Goal: Transaction & Acquisition: Purchase product/service

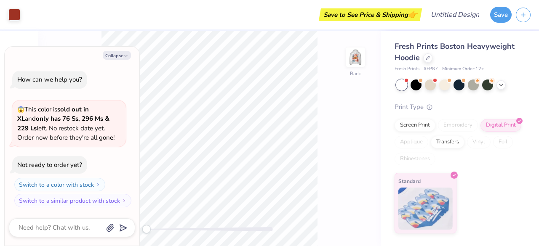
click at [146, 228] on div "Accessibility label" at bounding box center [146, 229] width 8 height 8
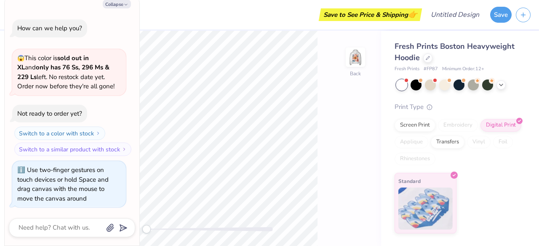
drag, startPoint x: 146, startPoint y: 228, endPoint x: 111, endPoint y: 243, distance: 38.7
click at [111, 243] on body "Art colors Save to See Price & Shipping 👉 Design Title Save Image AI Designs Ad…" at bounding box center [269, 123] width 539 height 246
click at [352, 64] on img at bounding box center [355, 57] width 34 height 34
type textarea "x"
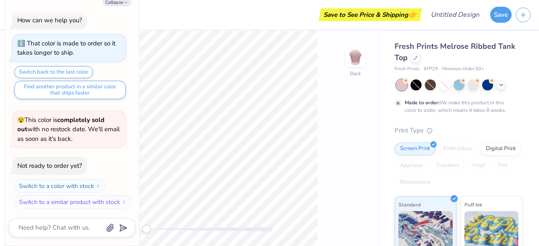
scroll to position [6, 0]
click at [462, 91] on div "Made to order: We make this product in this color to order, which means it take…" at bounding box center [457, 97] width 127 height 35
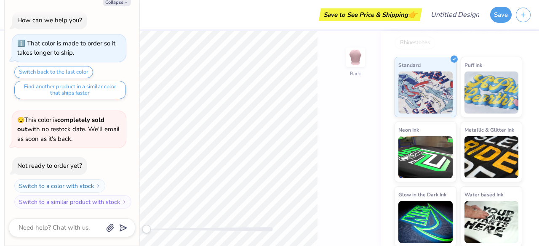
scroll to position [140, 0]
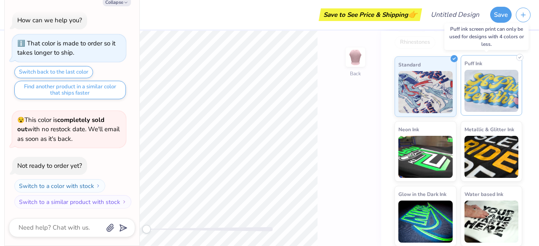
click at [489, 89] on img at bounding box center [491, 91] width 54 height 42
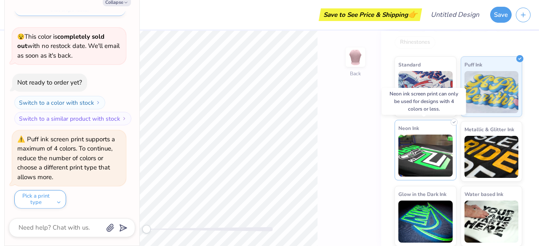
click at [430, 153] on img at bounding box center [425, 156] width 54 height 42
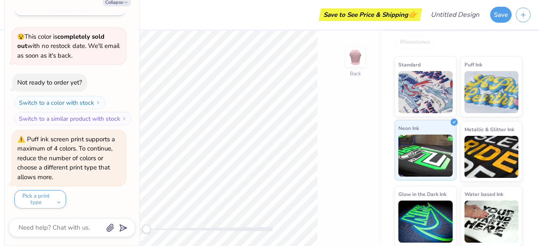
scroll to position [224, 0]
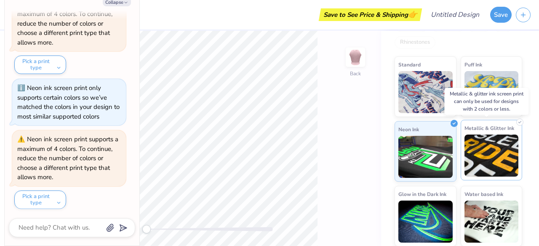
click at [478, 156] on img at bounding box center [491, 156] width 54 height 42
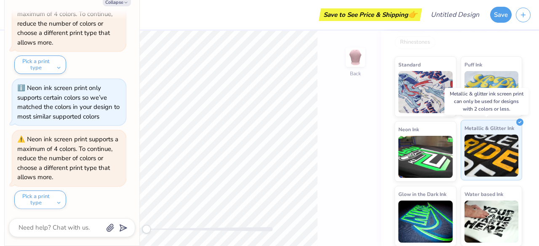
scroll to position [368, 0]
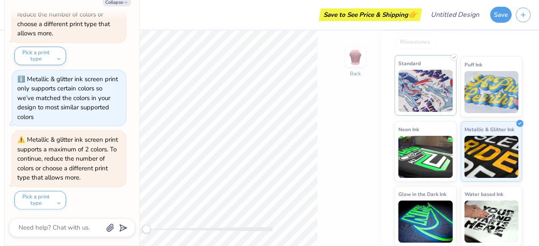
click at [442, 98] on img at bounding box center [425, 91] width 54 height 42
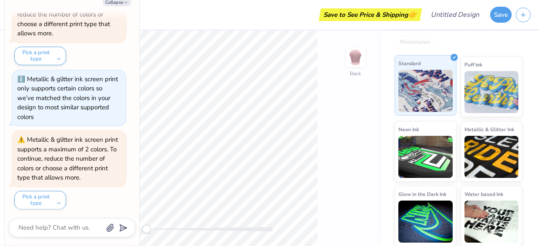
scroll to position [419, 0]
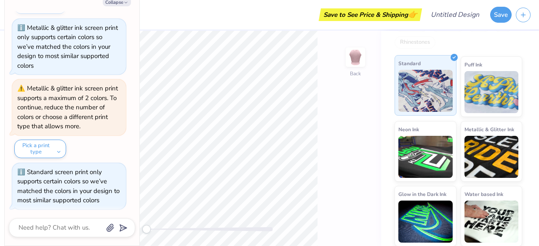
click at [420, 97] on img at bounding box center [425, 91] width 54 height 42
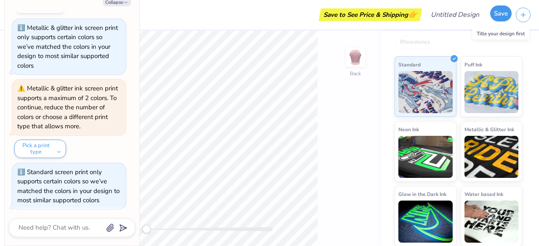
click at [494, 14] on button "Save" at bounding box center [500, 13] width 21 height 16
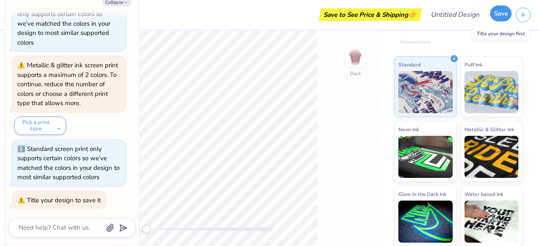
click at [499, 17] on button "Save" at bounding box center [500, 13] width 21 height 16
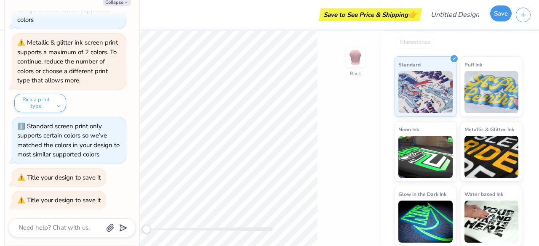
click at [500, 17] on button "Save" at bounding box center [500, 13] width 21 height 16
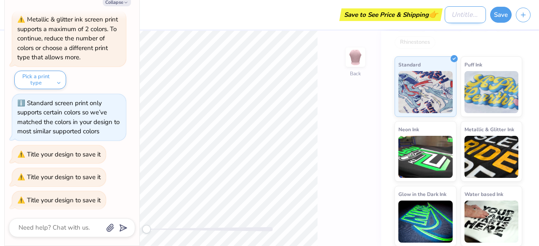
type textarea "x"
click at [451, 13] on input "Design Title" at bounding box center [464, 14] width 41 height 17
type input "r"
type textarea "x"
type input "re"
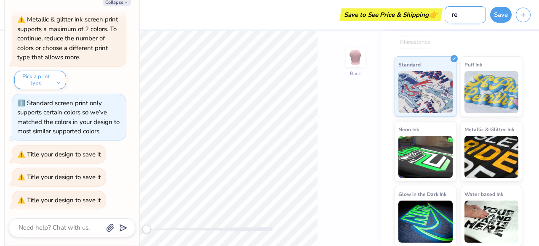
type textarea "x"
type input "rec"
type textarea "x"
type input "rec"
click at [502, 14] on button "Save" at bounding box center [500, 13] width 21 height 16
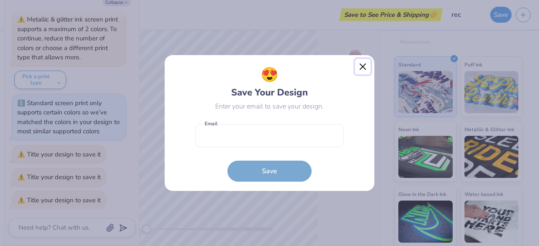
click at [355, 65] on button "Close" at bounding box center [363, 67] width 16 height 16
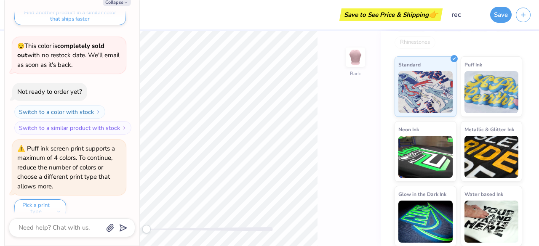
scroll to position [0, 0]
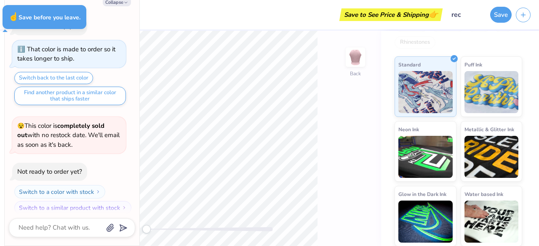
type textarea "x"
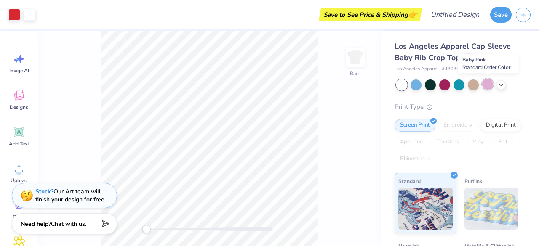
click at [489, 89] on div at bounding box center [487, 84] width 11 height 11
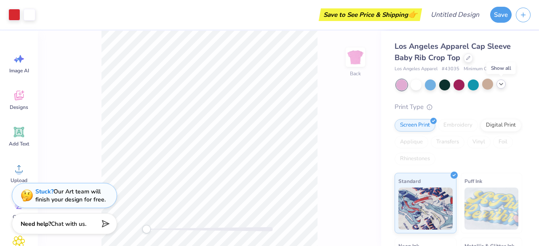
click at [499, 85] on icon at bounding box center [500, 84] width 7 height 7
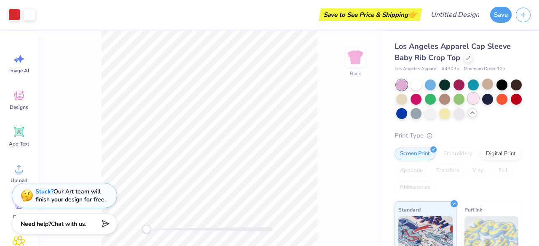
click at [478, 101] on div at bounding box center [472, 98] width 11 height 11
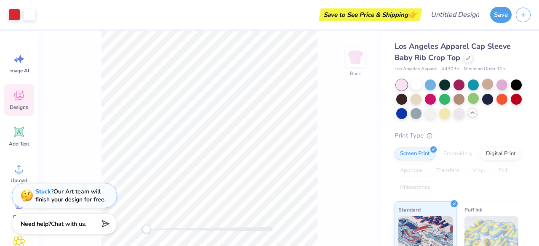
click at [17, 102] on div "Designs" at bounding box center [19, 100] width 30 height 32
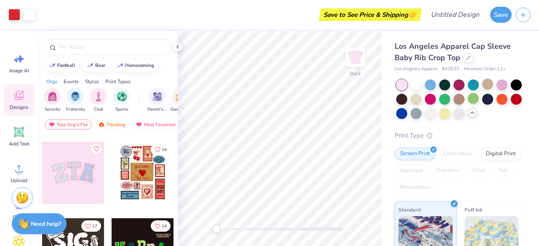
scroll to position [71, 0]
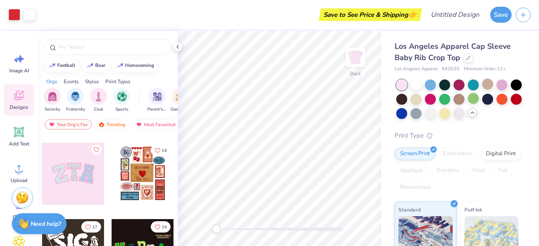
click at [138, 177] on div at bounding box center [143, 174] width 62 height 62
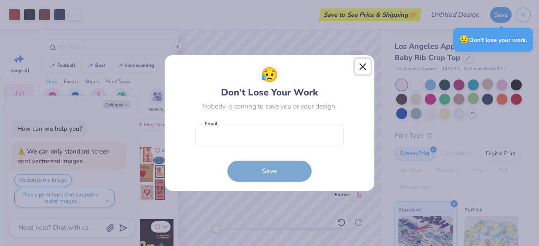
click at [358, 68] on button "Close" at bounding box center [363, 67] width 16 height 16
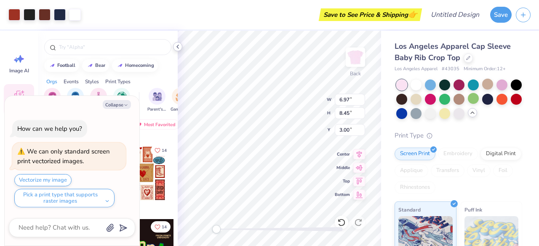
click at [178, 46] on icon at bounding box center [177, 46] width 7 height 7
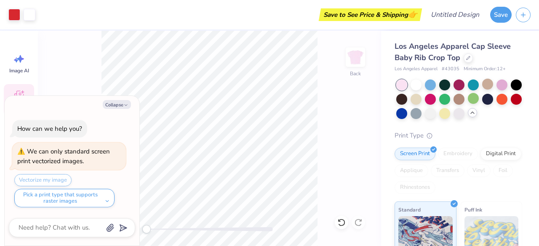
click at [85, 75] on div "Back" at bounding box center [209, 138] width 343 height 215
click at [124, 107] on icon "button" at bounding box center [125, 105] width 5 height 5
type textarea "x"
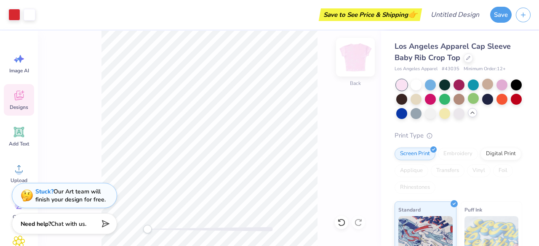
click at [362, 57] on img at bounding box center [355, 57] width 34 height 34
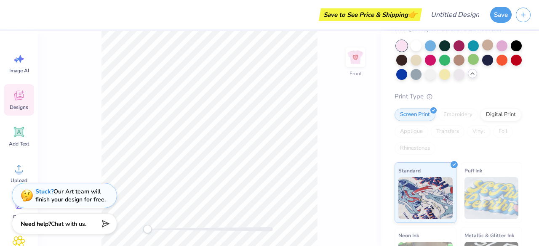
scroll to position [29, 0]
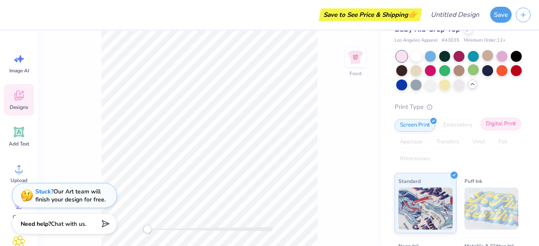
click at [480, 130] on div "Digital Print" at bounding box center [500, 124] width 41 height 13
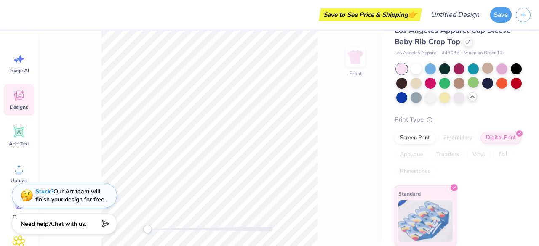
scroll to position [16, 0]
click at [414, 137] on div "Screen Print" at bounding box center [414, 137] width 41 height 13
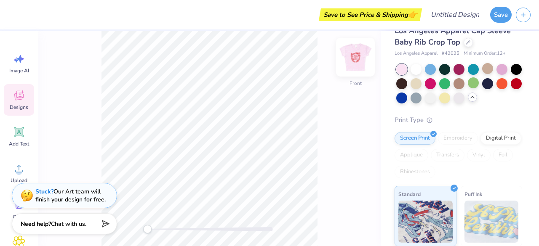
click at [353, 57] on img at bounding box center [355, 57] width 34 height 34
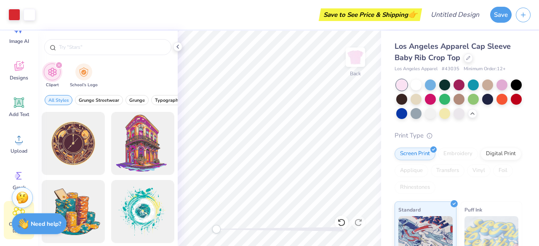
scroll to position [127, 0]
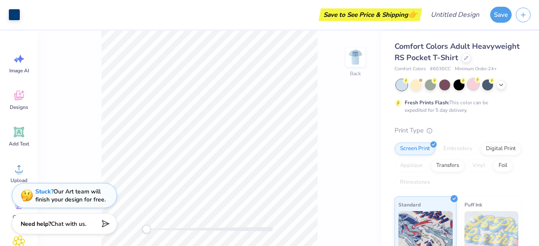
click at [474, 90] on div at bounding box center [472, 84] width 11 height 11
click at [472, 90] on div at bounding box center [472, 84] width 11 height 11
click at [359, 64] on img at bounding box center [355, 57] width 34 height 34
click at [470, 90] on div at bounding box center [472, 84] width 11 height 11
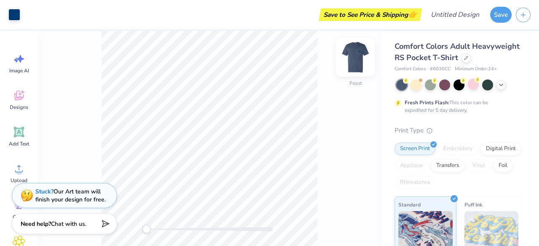
click at [353, 55] on img at bounding box center [355, 57] width 34 height 34
click at [431, 90] on div at bounding box center [430, 84] width 11 height 11
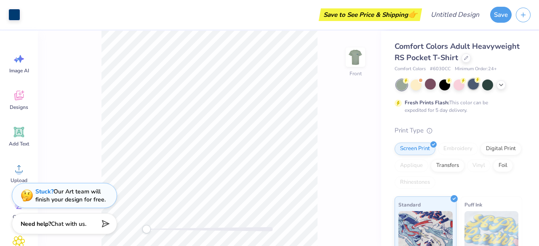
click at [474, 90] on div at bounding box center [472, 84] width 11 height 11
click at [499, 88] on icon at bounding box center [500, 84] width 7 height 7
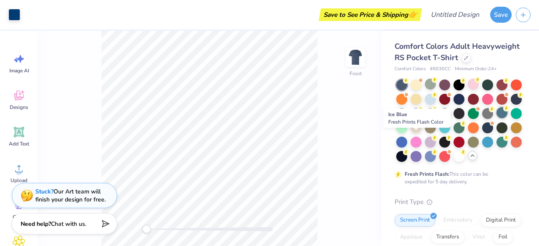
click at [503, 112] on circle at bounding box center [506, 109] width 6 height 6
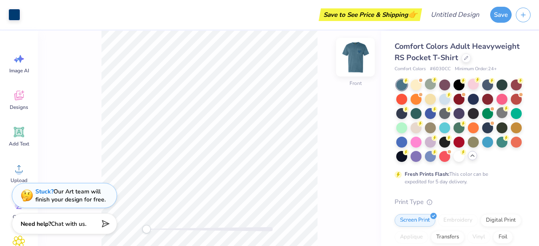
click at [348, 63] on img at bounding box center [355, 57] width 34 height 34
click at [358, 52] on img at bounding box center [355, 57] width 34 height 34
click at [353, 61] on img at bounding box center [355, 57] width 34 height 34
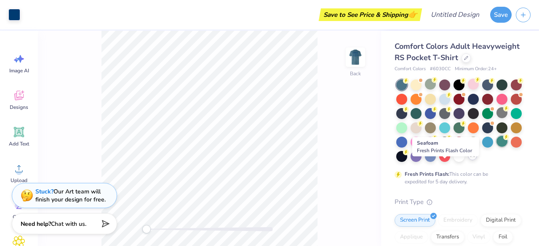
click at [496, 147] on div at bounding box center [501, 141] width 11 height 11
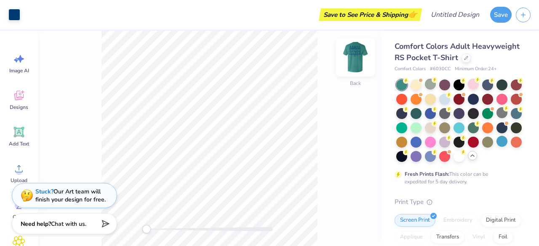
click at [362, 61] on img at bounding box center [355, 57] width 34 height 34
click at [450, 104] on div at bounding box center [444, 98] width 11 height 11
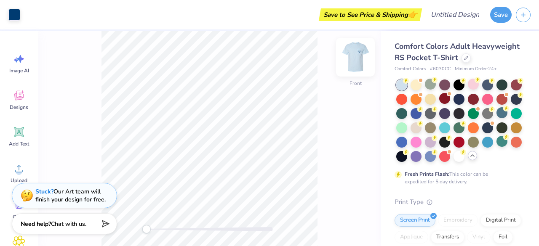
click at [365, 58] on img at bounding box center [355, 57] width 34 height 34
click at [475, 90] on div at bounding box center [472, 84] width 11 height 11
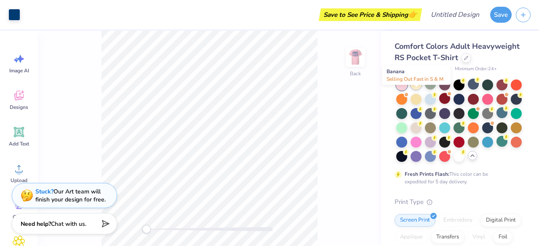
click at [419, 90] on div at bounding box center [415, 84] width 11 height 11
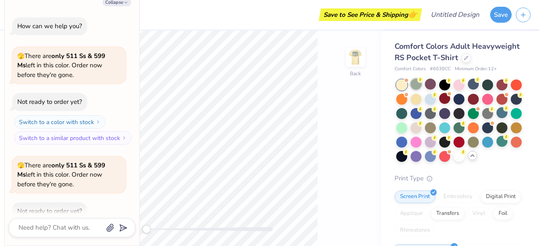
scroll to position [46, 0]
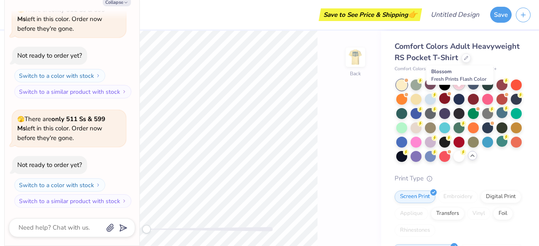
click at [460, 90] on div at bounding box center [458, 84] width 11 height 11
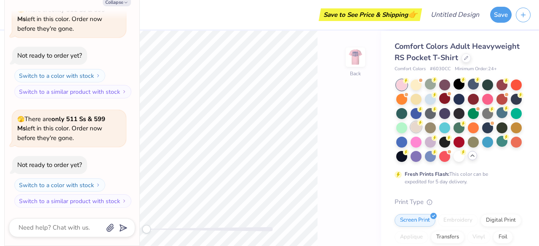
click at [421, 133] on div at bounding box center [415, 127] width 11 height 11
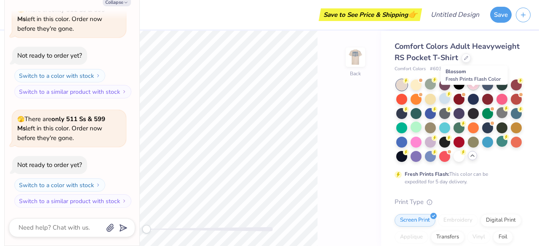
click at [473, 90] on div at bounding box center [472, 84] width 11 height 11
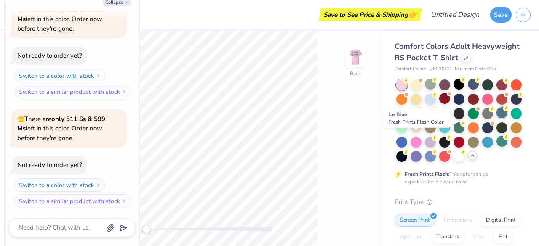
click at [496, 118] on div at bounding box center [501, 112] width 11 height 11
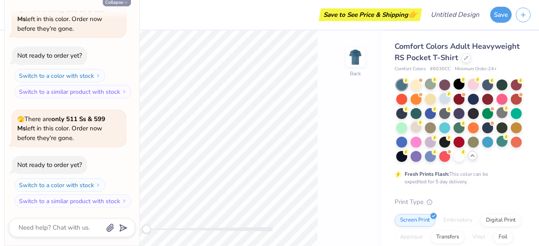
click at [119, 3] on button "Collapse" at bounding box center [117, 1] width 28 height 9
type textarea "x"
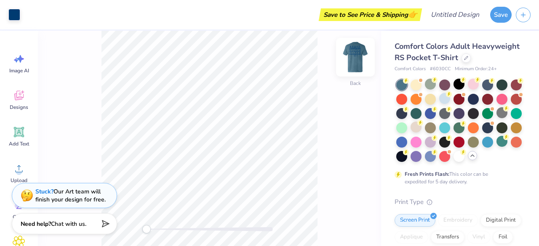
click at [355, 57] on img at bounding box center [355, 57] width 34 height 34
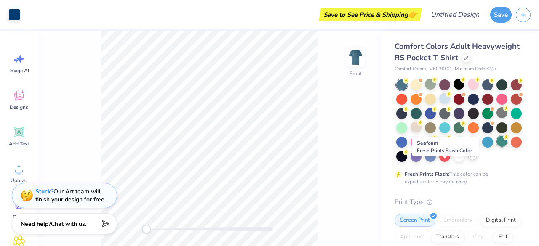
click at [496, 147] on div at bounding box center [501, 141] width 11 height 11
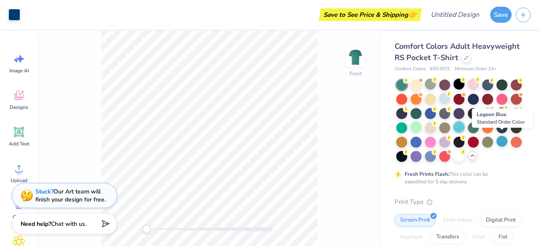
click at [464, 133] on div at bounding box center [458, 127] width 11 height 11
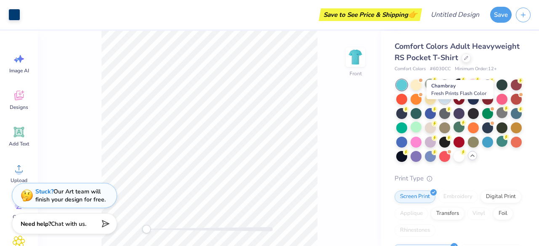
click at [450, 104] on div at bounding box center [444, 98] width 11 height 11
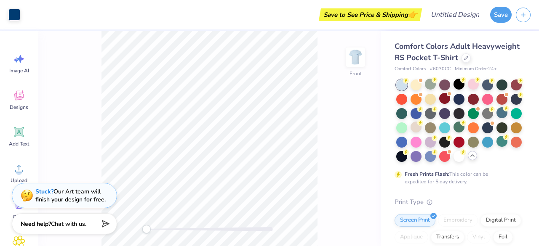
click at [354, 57] on img at bounding box center [355, 57] width 17 height 17
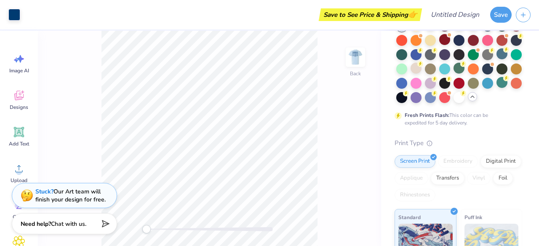
scroll to position [0, 0]
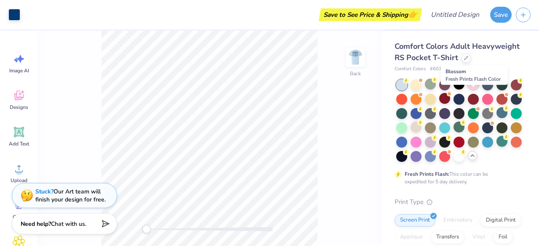
click at [473, 90] on div at bounding box center [472, 84] width 11 height 11
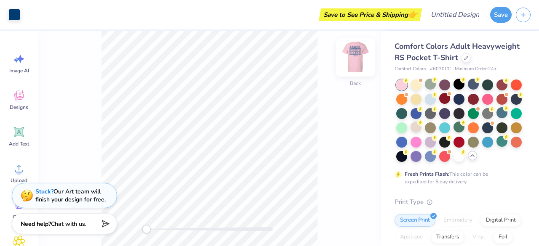
click at [360, 50] on img at bounding box center [355, 57] width 34 height 34
click at [360, 50] on img at bounding box center [355, 57] width 17 height 17
click at [436, 104] on div at bounding box center [430, 98] width 11 height 11
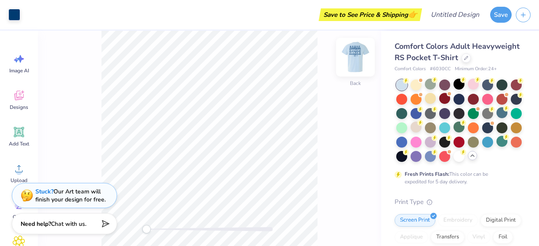
click at [352, 54] on img at bounding box center [355, 57] width 34 height 34
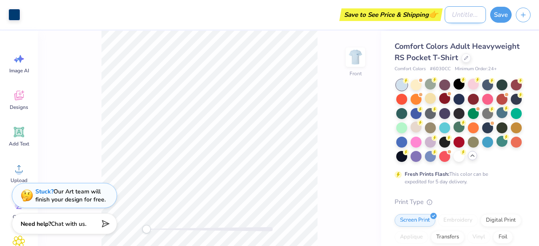
click at [459, 16] on input "Design Title" at bounding box center [464, 14] width 41 height 17
type input "Girls"
click at [502, 18] on button "Save" at bounding box center [500, 13] width 21 height 16
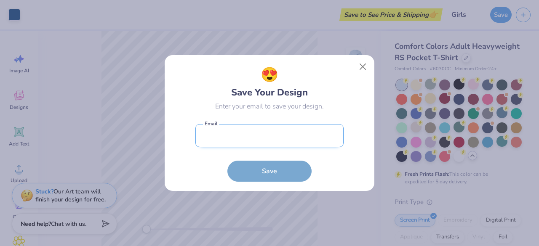
click at [244, 129] on input "email" at bounding box center [269, 135] width 148 height 23
type input "man236@cornell.edu"
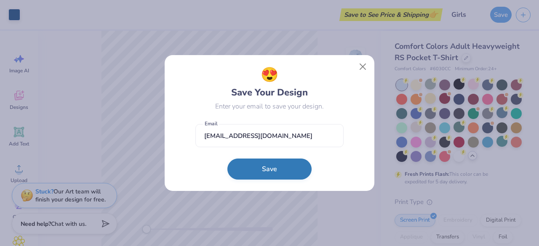
click at [254, 173] on button "Save" at bounding box center [269, 169] width 84 height 21
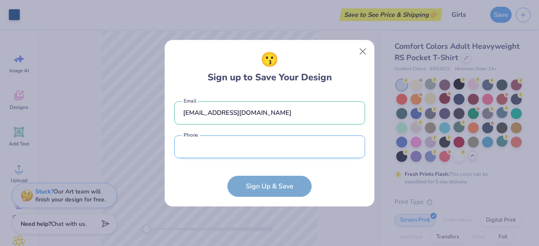
click at [270, 146] on input "tel" at bounding box center [269, 146] width 191 height 23
type input "(814) 665-5976"
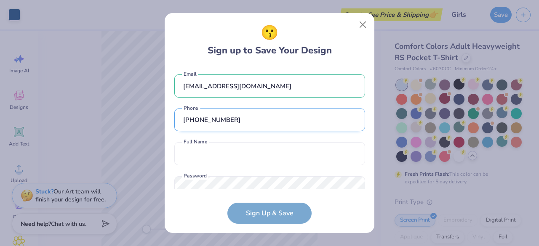
scroll to position [24, 0]
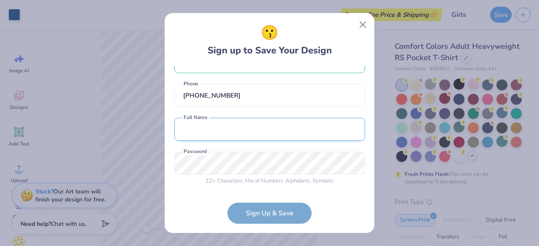
click at [247, 129] on input "text" at bounding box center [269, 129] width 191 height 23
type input "Miranda Nickerson"
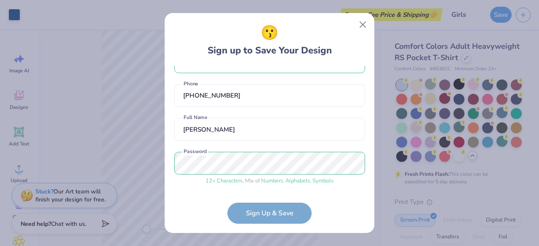
scroll to position [56, 0]
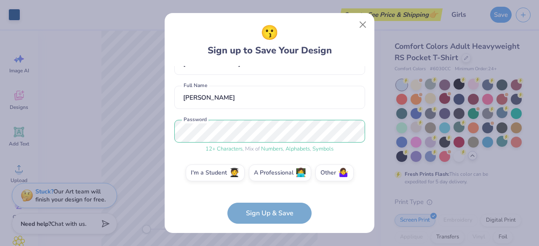
click at [284, 216] on form "man236@cornell.edu Email (814) 665-5976 Phone Miranda Nickerson Full Name 12 + …" at bounding box center [269, 145] width 191 height 158
click at [211, 169] on label "I'm a Student 🧑‍🎓" at bounding box center [215, 171] width 59 height 17
click at [267, 228] on input "I'm a Student 🧑‍🎓" at bounding box center [269, 230] width 5 height 5
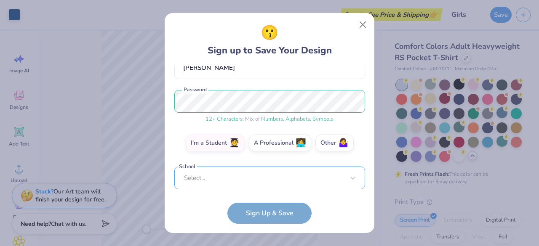
scroll to position [111, 0]
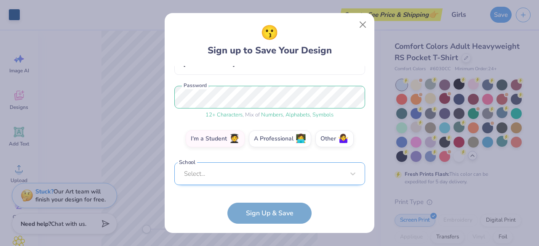
click at [322, 186] on div "Select..." at bounding box center [269, 173] width 191 height 23
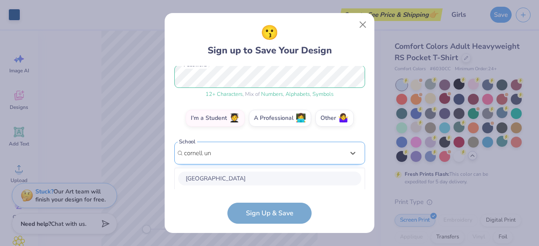
scroll to position [216, 0]
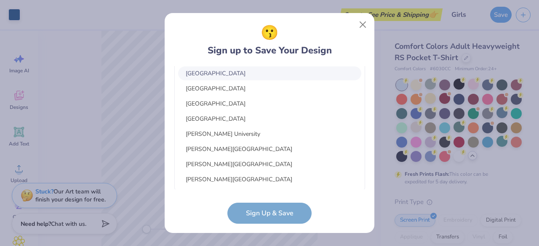
click at [239, 74] on div "Cornell University" at bounding box center [269, 73] width 183 height 14
type input "cornell un"
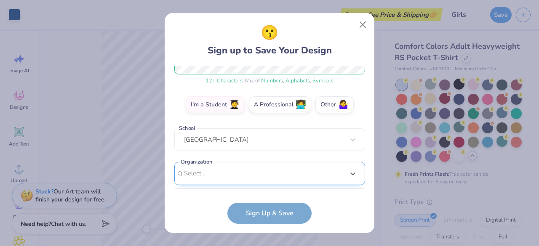
scroll to position [250, 0]
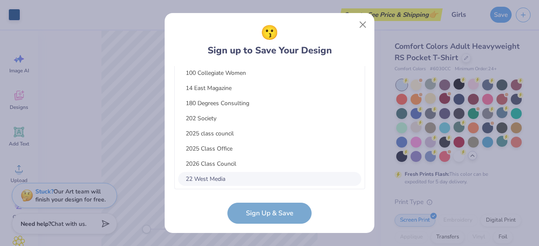
click at [288, 172] on div "option focused, 8 of 15. 15 results available. Use Up and Down to choose option…" at bounding box center [269, 113] width 191 height 154
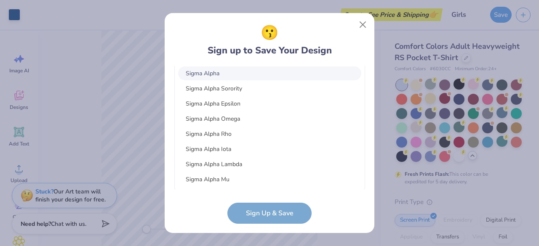
click at [240, 73] on div "Sigma Alpha" at bounding box center [269, 73] width 183 height 14
type input "sigma alpha"
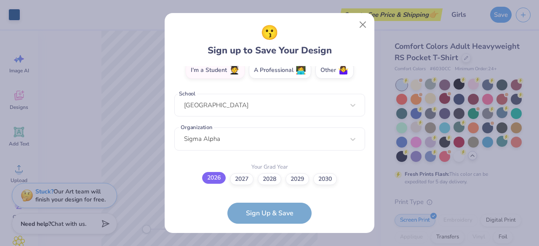
click at [212, 177] on label "2026" at bounding box center [214, 178] width 24 height 12
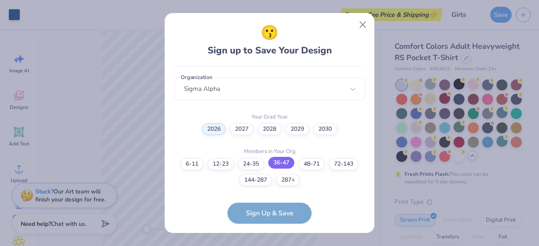
click at [276, 163] on label "36-47" at bounding box center [281, 163] width 26 height 12
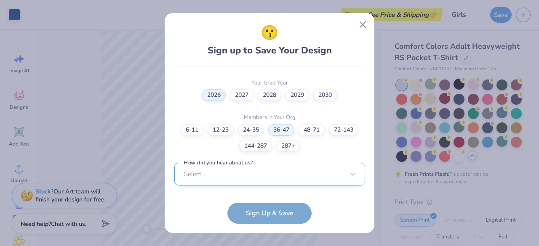
scroll to position [369, 0]
click at [292, 181] on div "Select..." at bounding box center [269, 173] width 191 height 23
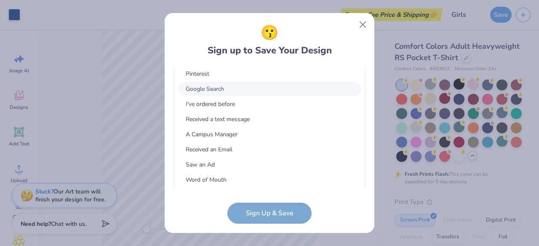
click at [302, 88] on div "Google Search" at bounding box center [269, 89] width 183 height 14
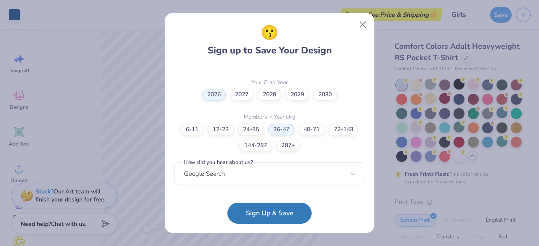
scroll to position [243, 0]
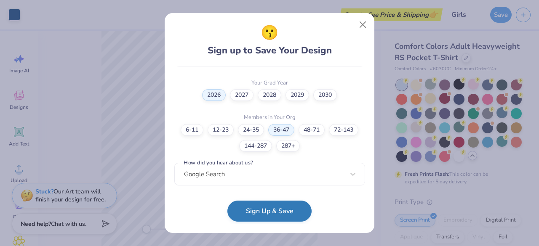
click at [276, 210] on button "Sign Up & Save" at bounding box center [269, 211] width 84 height 21
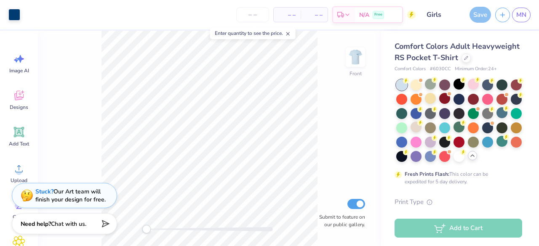
click at [223, 17] on div "– – Per Item – – Total Est. Delivery N/A Free" at bounding box center [219, 14] width 391 height 29
click at [205, 17] on div "– – Per Item – – Total Est. Delivery N/A Free" at bounding box center [219, 14] width 391 height 29
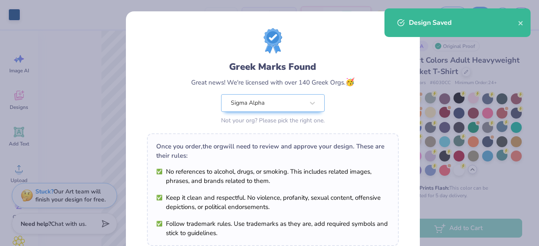
click at [361, 65] on body "Art colors – – Per Item – – Total Est. Delivery N/A Free Design Title Girls Sav…" at bounding box center [269, 123] width 539 height 246
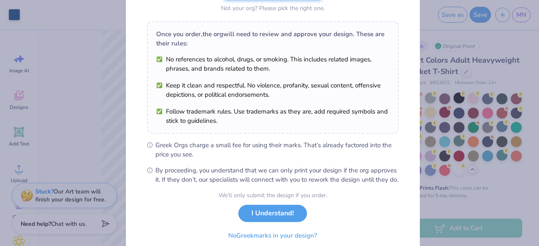
scroll to position [146, 0]
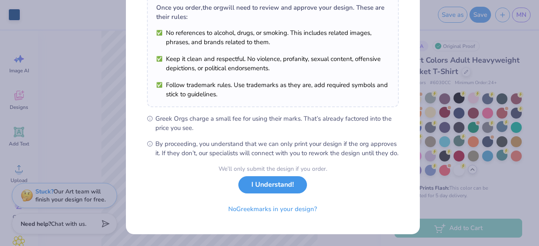
click at [263, 186] on button "I Understand!" at bounding box center [272, 184] width 69 height 17
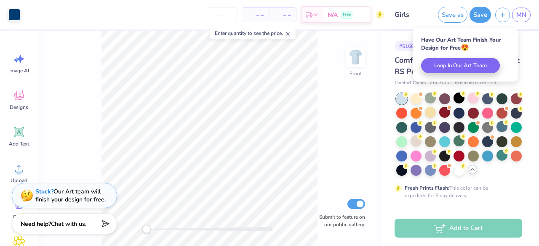
scroll to position [23, 0]
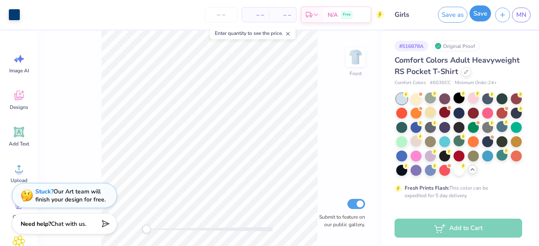
click at [477, 16] on button "Save" at bounding box center [479, 13] width 21 height 16
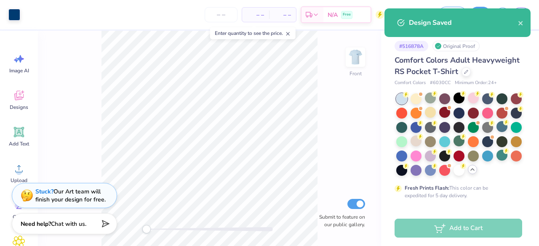
click at [333, 121] on div "Front Submit to feature on our public gallery." at bounding box center [209, 138] width 343 height 215
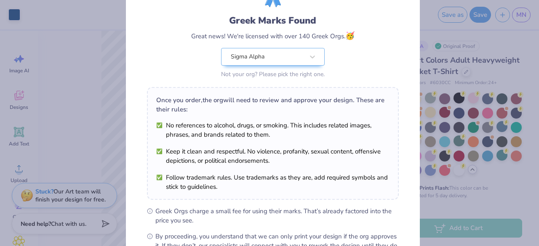
scroll to position [0, 0]
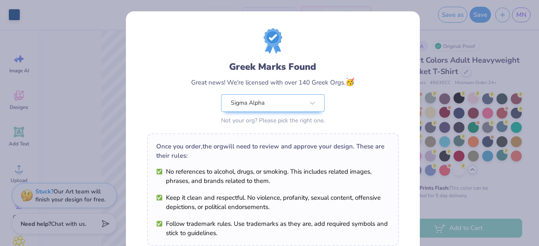
click at [428, 42] on div "Greek Marks Found Great news! We're licensed with over 140 Greek Orgs. 🥳 Sigma …" at bounding box center [269, 123] width 539 height 246
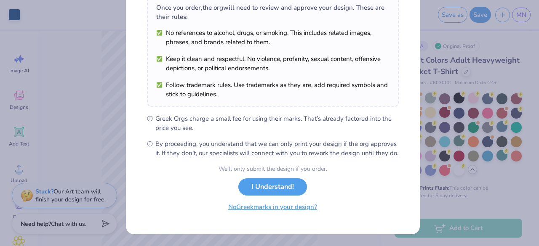
click at [273, 211] on button "No Greek marks in your design?" at bounding box center [272, 207] width 103 height 17
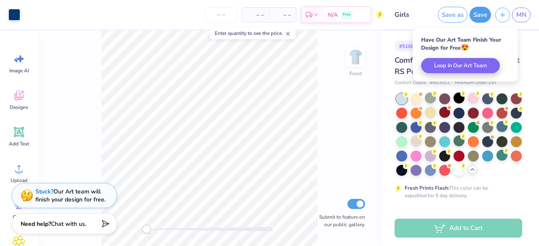
scroll to position [23, 0]
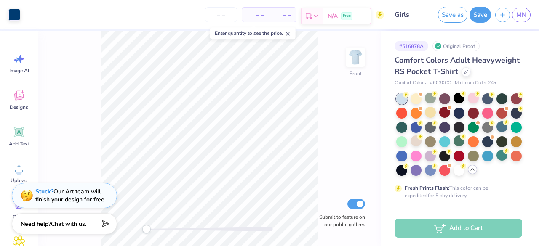
click at [359, 19] on div "N/A Free" at bounding box center [346, 15] width 47 height 15
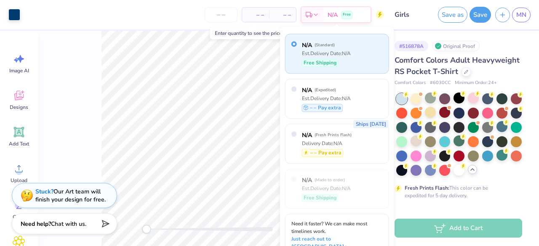
click at [356, 60] on div "N/A ( Standard ) Est. Delivery Date: N/A Free Shipping" at bounding box center [337, 54] width 104 height 40
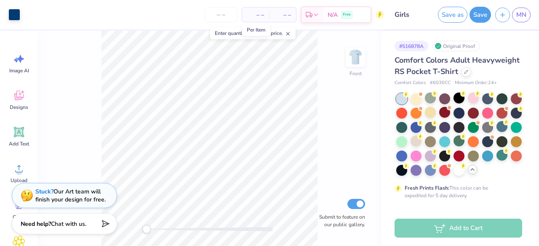
click at [263, 12] on span "– –" at bounding box center [255, 15] width 17 height 9
click at [280, 11] on span "– –" at bounding box center [282, 15] width 17 height 9
click at [224, 14] on input "number" at bounding box center [220, 14] width 33 height 15
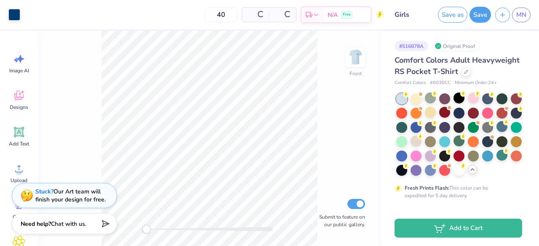
type input "4"
type input "50"
click at [323, 177] on div "Front Submit to feature on our public gallery." at bounding box center [209, 138] width 343 height 215
click at [520, 14] on span "MN" at bounding box center [521, 15] width 10 height 10
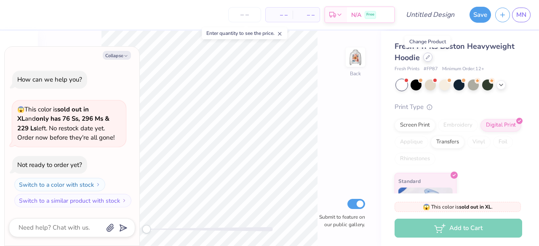
click at [428, 58] on icon at bounding box center [427, 57] width 4 height 4
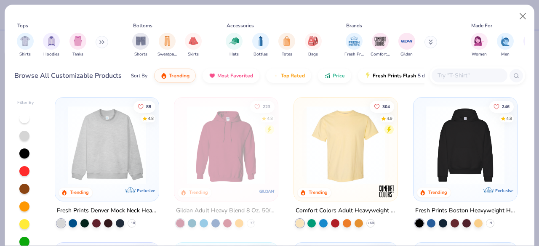
click at [341, 141] on img at bounding box center [345, 145] width 87 height 78
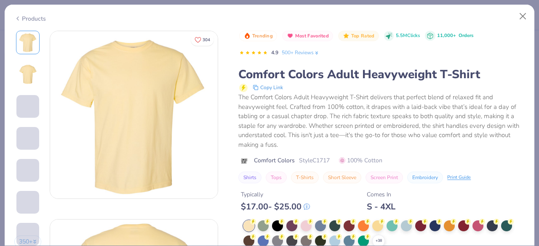
click at [309, 210] on span at bounding box center [306, 205] width 6 height 11
click at [305, 226] on div at bounding box center [305, 225] width 11 height 11
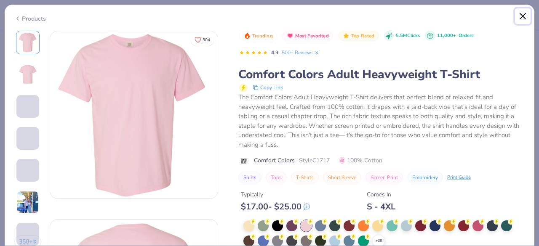
click at [523, 10] on button "Close" at bounding box center [523, 16] width 16 height 16
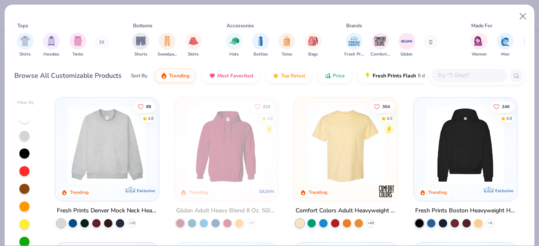
click at [314, 179] on img at bounding box center [345, 145] width 87 height 78
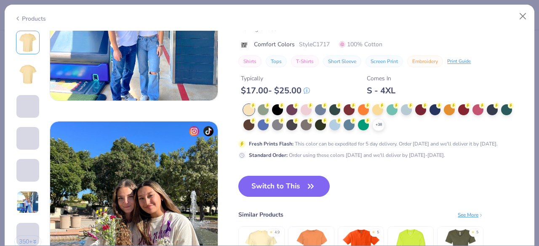
scroll to position [1059, 0]
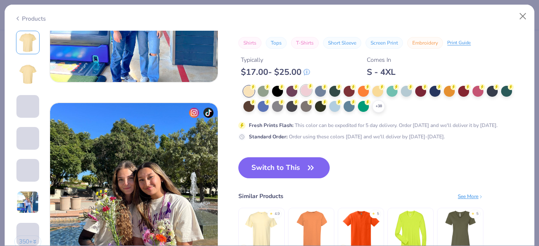
click at [307, 90] on div at bounding box center [305, 90] width 11 height 11
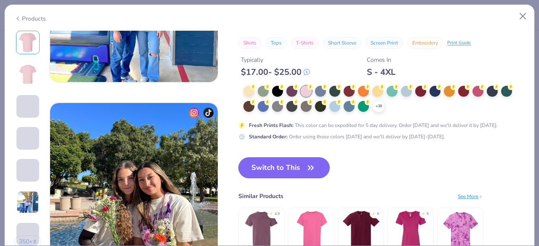
click at [316, 168] on button "Switch to This" at bounding box center [283, 167] width 91 height 21
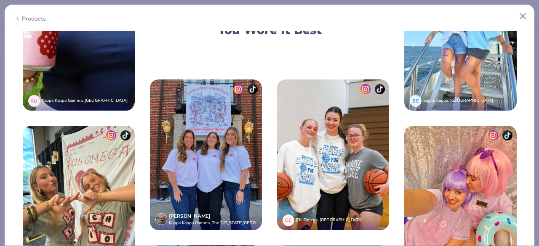
scroll to position [1549, 0]
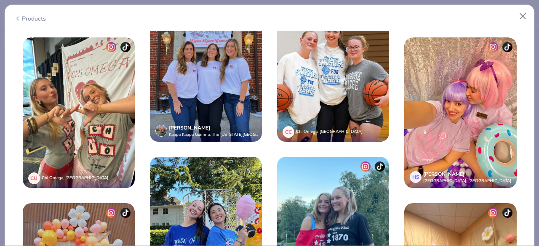
type textarea "x"
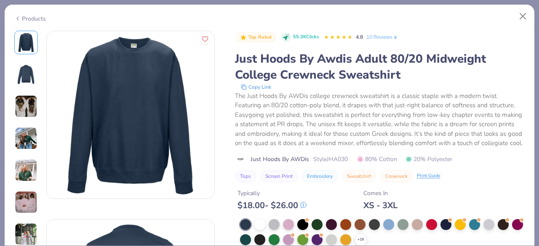
click at [26, 77] on img at bounding box center [26, 74] width 20 height 20
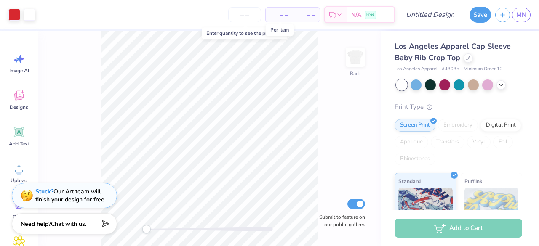
click at [280, 19] on span "– –" at bounding box center [279, 15] width 17 height 9
click at [249, 14] on input "number" at bounding box center [244, 14] width 33 height 15
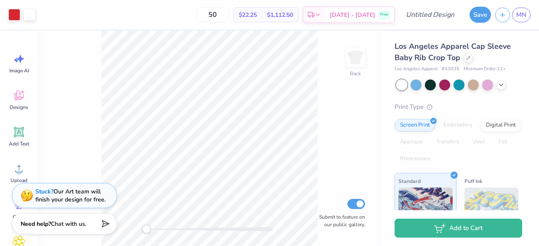
type input "50"
click at [207, 23] on div "50 $22.25 Per Item $1,112.50 Total Est. Delivery [DATE] - [DATE] Free" at bounding box center [217, 14] width 355 height 29
click at [486, 87] on div at bounding box center [487, 84] width 11 height 11
click at [500, 83] on icon at bounding box center [500, 84] width 7 height 7
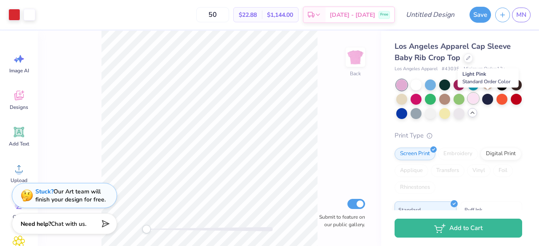
click at [478, 100] on div at bounding box center [472, 98] width 11 height 11
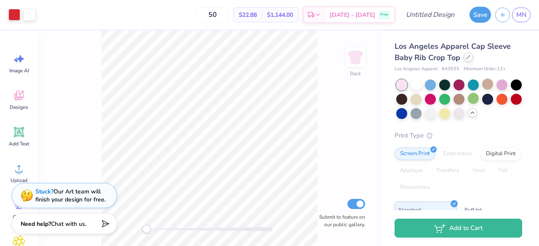
click at [466, 62] on div "Los Angeles Apparel Cap Sleeve Baby Rib Crop Top" at bounding box center [457, 52] width 127 height 23
click at [466, 60] on div at bounding box center [467, 57] width 9 height 9
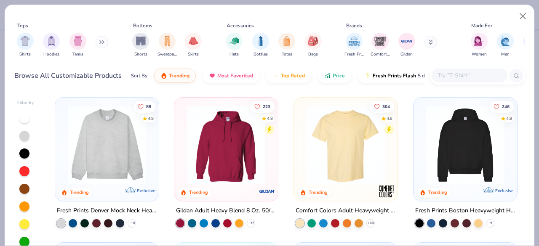
click at [117, 153] on img at bounding box center [107, 145] width 87 height 78
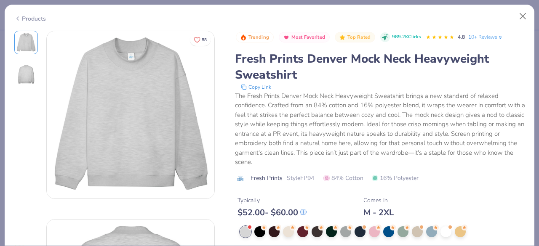
scroll to position [0, 0]
click at [522, 13] on button "Close" at bounding box center [523, 16] width 16 height 16
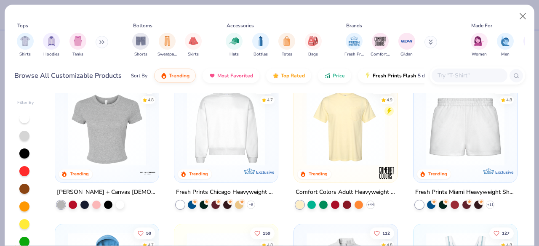
scroll to position [454, 0]
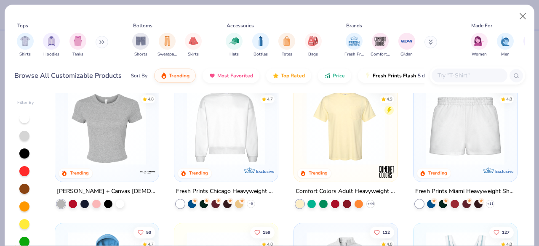
click at [225, 146] on img at bounding box center [226, 126] width 87 height 78
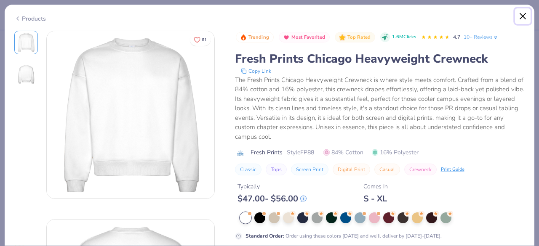
click at [523, 22] on button "Close" at bounding box center [523, 16] width 16 height 16
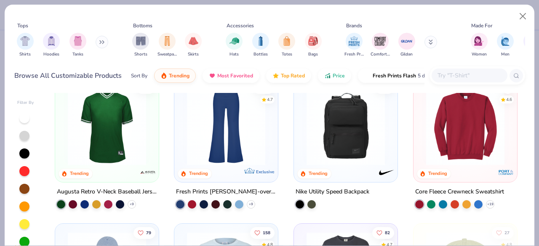
scroll to position [1327, 0]
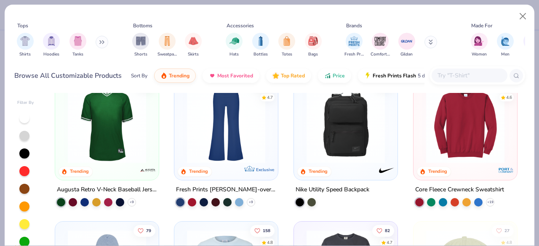
click at [462, 166] on div at bounding box center [464, 126] width 95 height 91
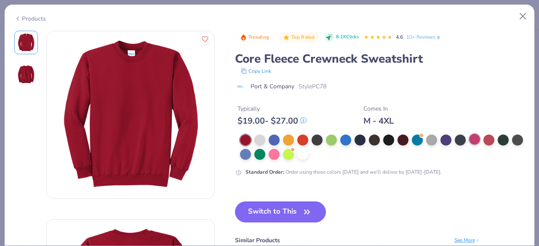
click at [473, 139] on div at bounding box center [474, 139] width 11 height 11
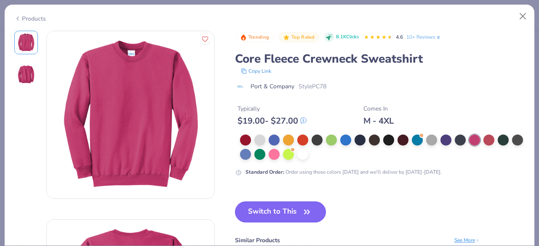
click at [292, 210] on button "Switch to This" at bounding box center [280, 212] width 91 height 21
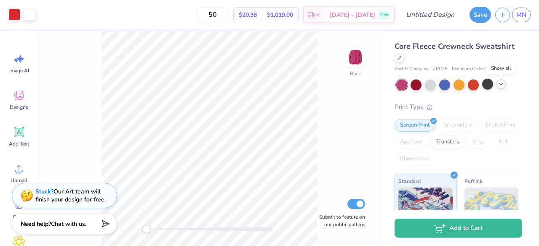
click at [504, 87] on div at bounding box center [500, 84] width 9 height 9
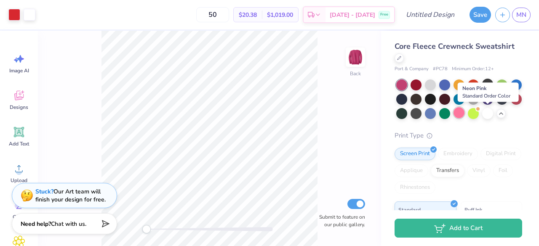
click at [464, 114] on div at bounding box center [458, 112] width 11 height 11
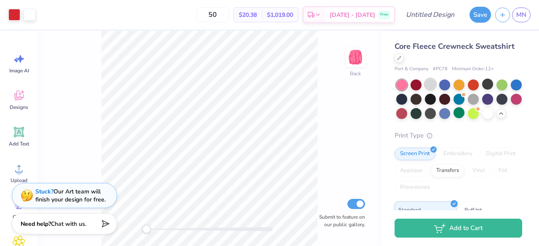
click at [428, 83] on div at bounding box center [430, 84] width 11 height 11
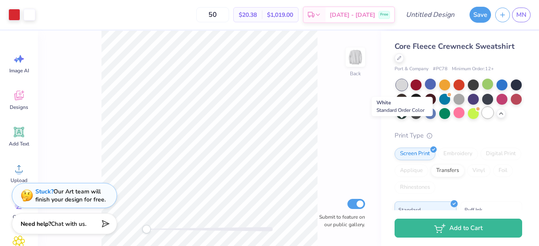
click at [482, 118] on div at bounding box center [487, 112] width 11 height 11
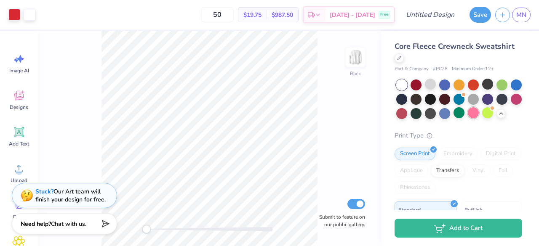
click at [478, 113] on div at bounding box center [472, 112] width 11 height 11
click at [399, 89] on div at bounding box center [401, 85] width 11 height 11
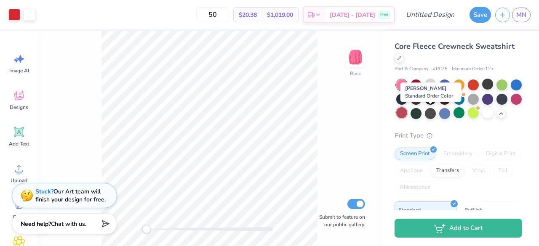
click at [407, 109] on div at bounding box center [401, 112] width 11 height 11
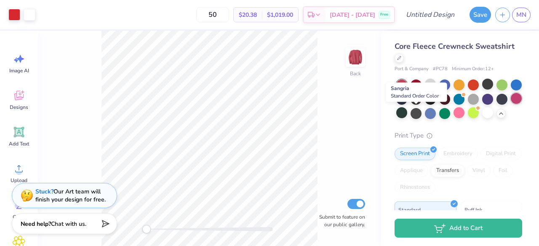
click at [510, 104] on div at bounding box center [515, 98] width 11 height 11
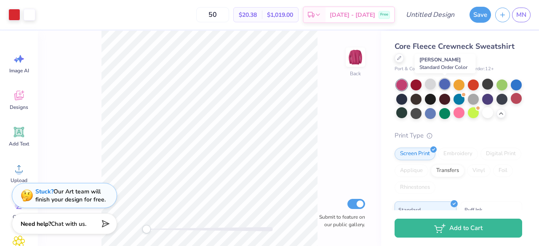
click at [445, 83] on div at bounding box center [444, 84] width 11 height 11
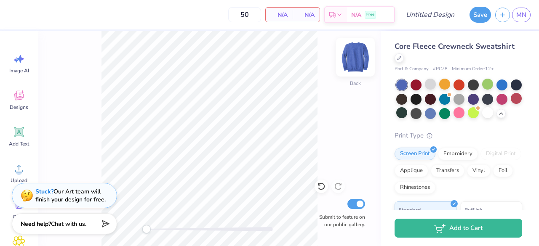
click at [358, 60] on img at bounding box center [355, 57] width 34 height 34
click at [433, 83] on div at bounding box center [430, 84] width 11 height 11
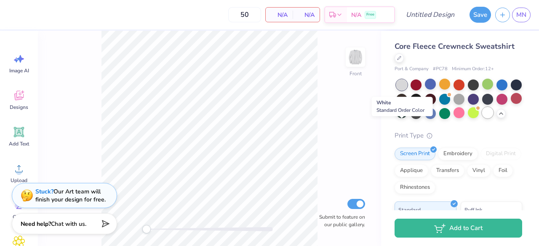
click at [482, 118] on div at bounding box center [487, 112] width 11 height 11
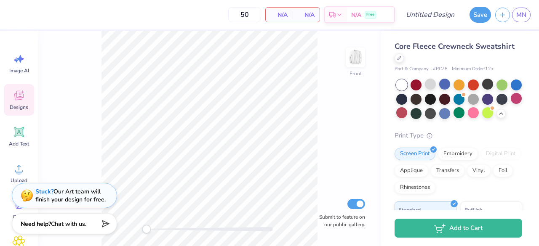
click at [30, 98] on div "Designs" at bounding box center [19, 100] width 30 height 32
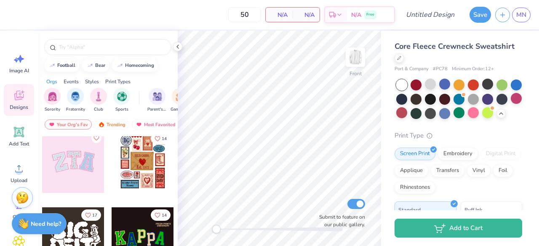
scroll to position [74, 0]
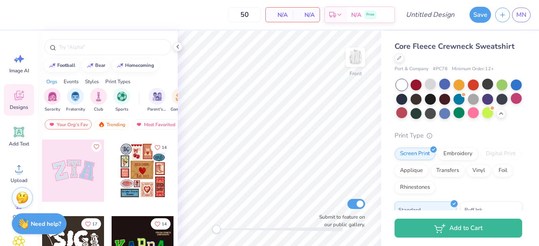
click at [123, 175] on div at bounding box center [143, 171] width 62 height 62
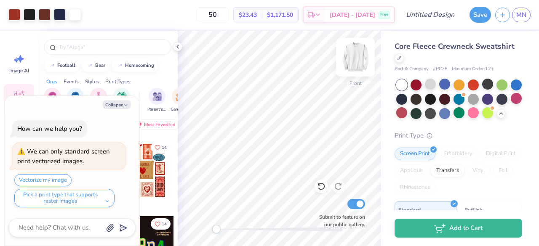
click at [352, 57] on img at bounding box center [355, 57] width 34 height 34
type textarea "x"
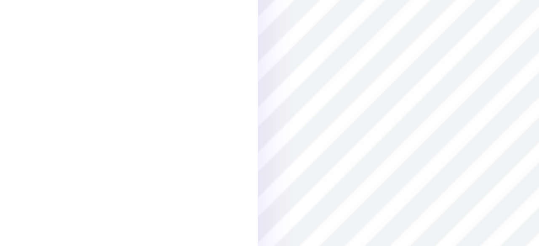
scroll to position [2122, 0]
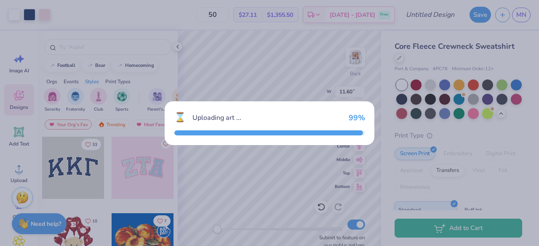
scroll to position [0, 558]
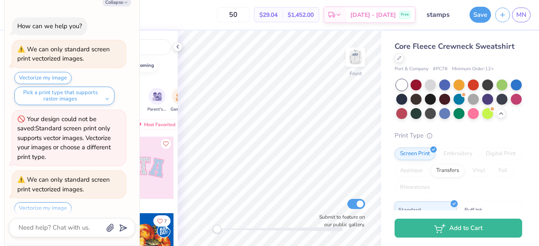
scroll to position [55, 0]
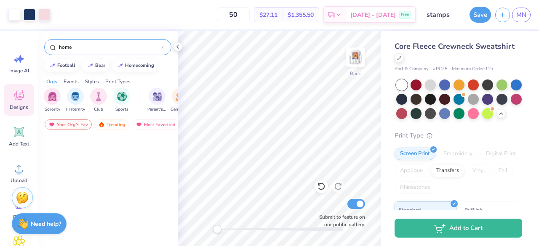
scroll to position [536, 0]
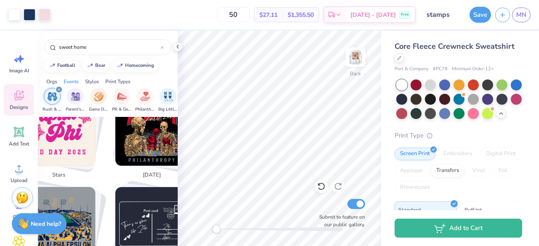
scroll to position [728, 0]
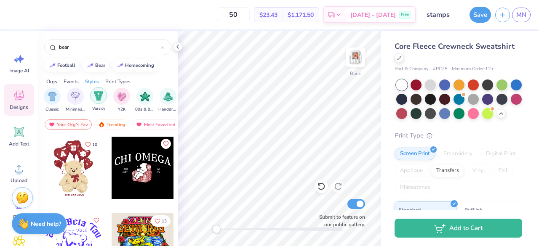
scroll to position [0, 372]
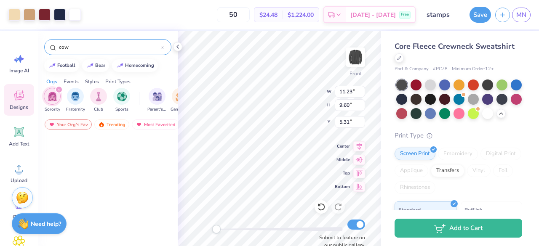
scroll to position [588, 0]
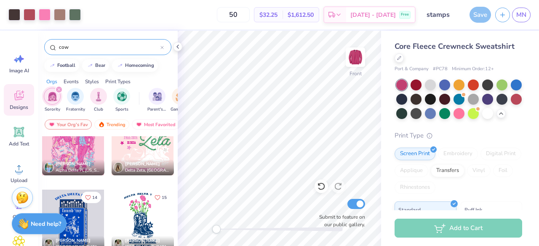
scroll to position [1016, 0]
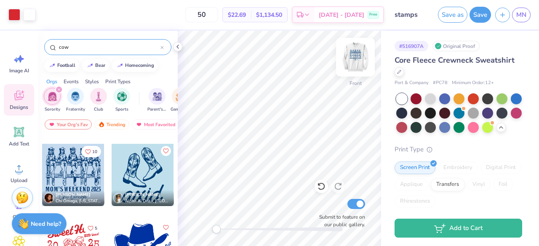
click at [354, 58] on img at bounding box center [355, 57] width 34 height 34
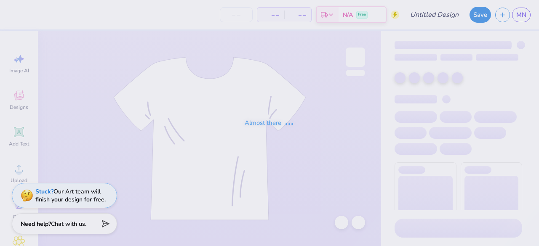
type input "Girls"
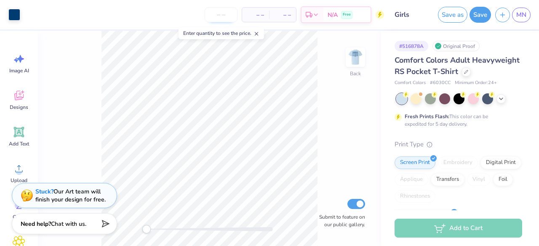
click at [223, 17] on input "number" at bounding box center [220, 14] width 33 height 15
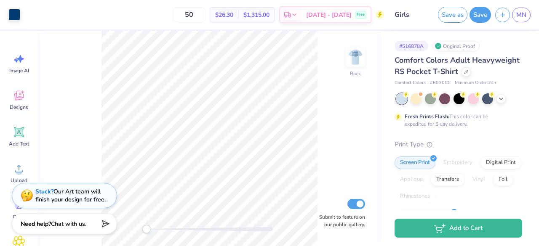
type input "50"
click at [357, 62] on img at bounding box center [355, 57] width 34 height 34
click at [353, 59] on img at bounding box center [355, 57] width 34 height 34
click at [518, 15] on span "MN" at bounding box center [521, 15] width 10 height 10
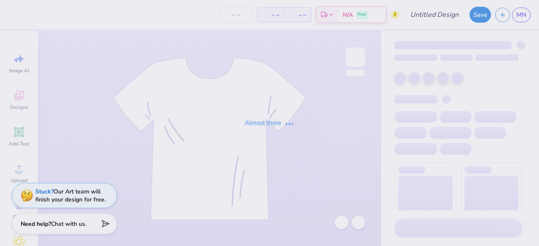
type input "stamps"
type input "45"
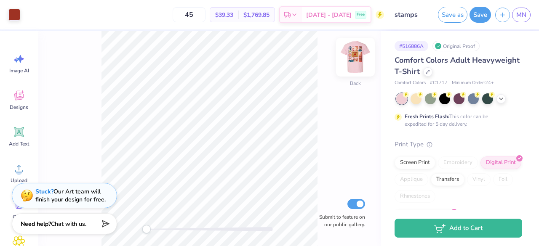
click at [358, 57] on img at bounding box center [355, 57] width 34 height 34
click at [518, 22] on div "Save as Save MN" at bounding box center [485, 14] width 105 height 29
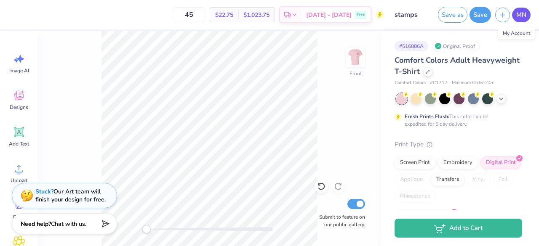
click at [517, 12] on span "MN" at bounding box center [521, 15] width 10 height 10
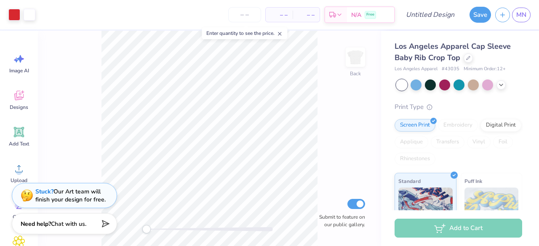
click at [280, 13] on span "– –" at bounding box center [279, 15] width 17 height 9
click at [240, 16] on input "number" at bounding box center [244, 14] width 33 height 15
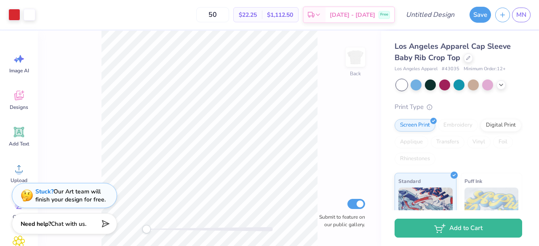
type input "50"
click at [483, 84] on div at bounding box center [487, 84] width 11 height 11
click at [498, 87] on div at bounding box center [500, 84] width 9 height 9
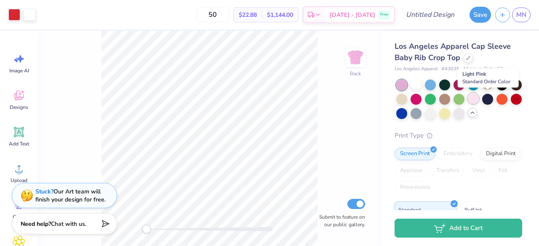
click at [478, 99] on div at bounding box center [472, 98] width 11 height 11
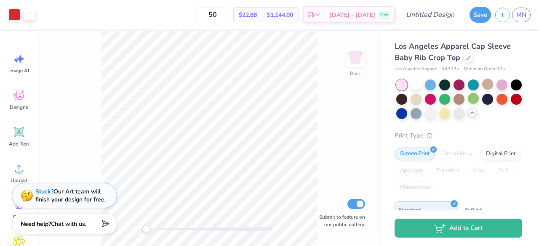
click at [359, 141] on div "Back Submit to feature on our public gallery." at bounding box center [209, 138] width 343 height 215
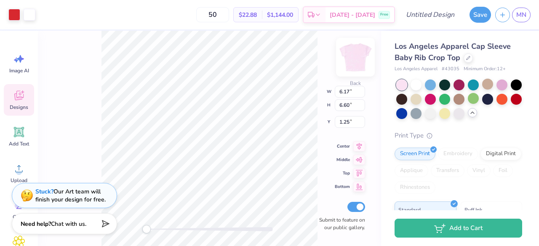
click at [353, 59] on img at bounding box center [355, 57] width 34 height 34
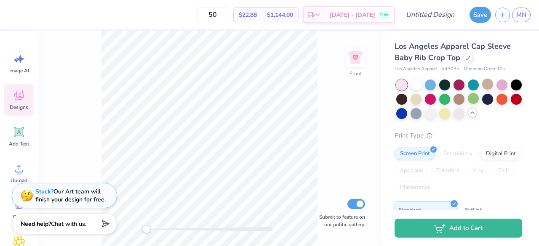
click at [24, 94] on icon at bounding box center [19, 95] width 13 height 13
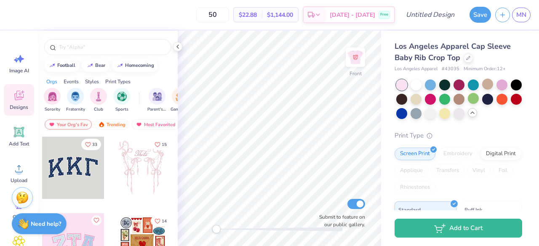
click at [72, 170] on div at bounding box center [73, 168] width 62 height 62
click at [361, 48] on img at bounding box center [355, 57] width 34 height 34
click at [356, 60] on img at bounding box center [355, 57] width 34 height 34
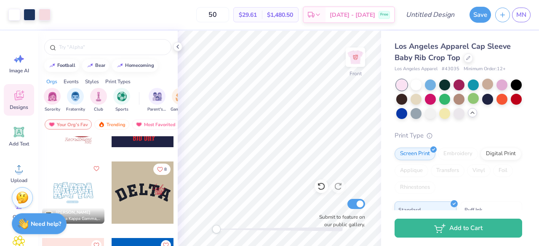
scroll to position [1354, 0]
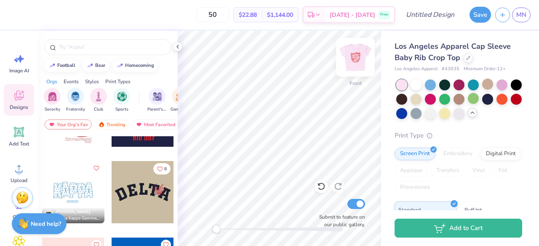
click at [352, 58] on img at bounding box center [355, 57] width 34 height 34
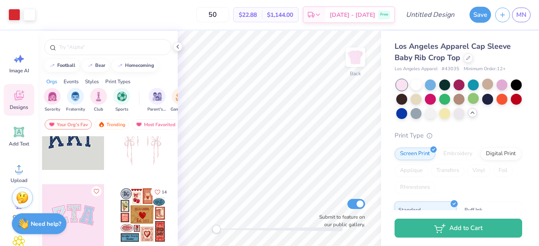
scroll to position [0, 0]
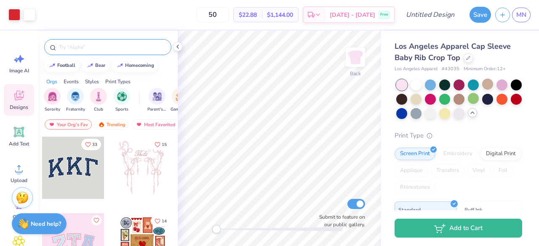
click at [93, 48] on input "text" at bounding box center [112, 47] width 108 height 8
type input "sweet home"
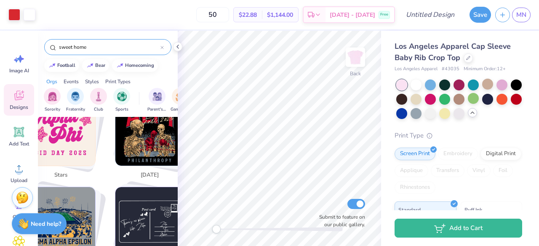
scroll to position [623, 0]
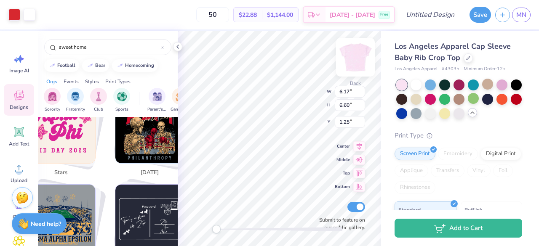
click at [353, 56] on img at bounding box center [355, 57] width 34 height 34
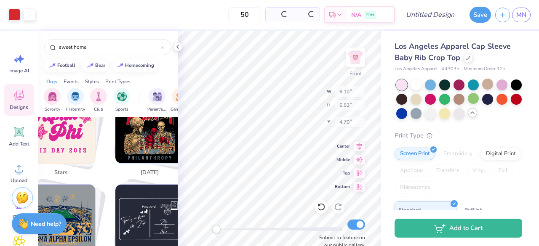
type input "6.10"
type input "6.53"
type input "4.70"
click at [353, 56] on img at bounding box center [355, 57] width 34 height 34
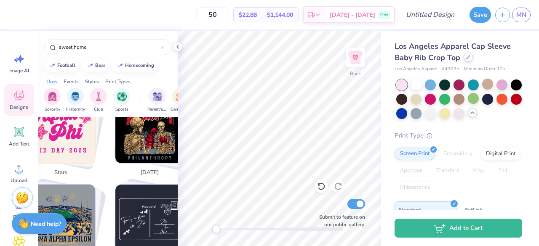
click at [468, 55] on icon at bounding box center [468, 57] width 4 height 4
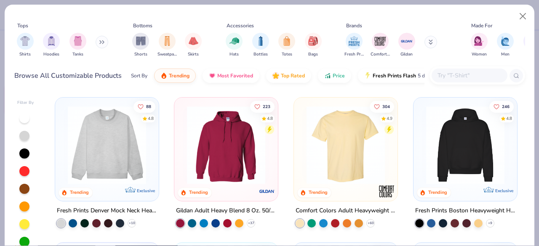
click at [354, 153] on img at bounding box center [345, 145] width 87 height 78
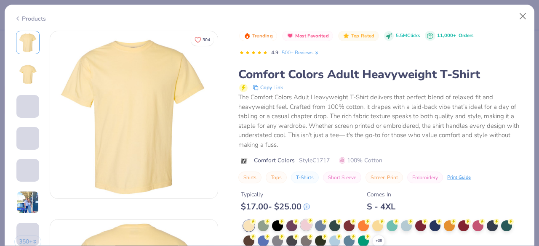
click at [306, 226] on div at bounding box center [305, 225] width 11 height 11
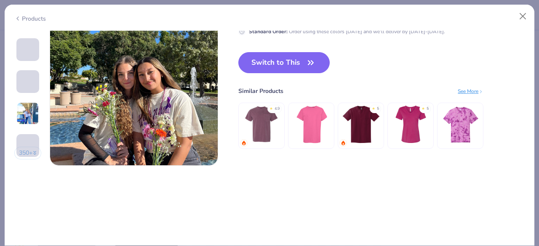
scroll to position [1133, 0]
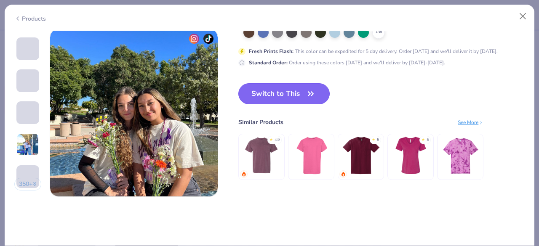
click at [269, 89] on button "Switch to This" at bounding box center [283, 93] width 91 height 21
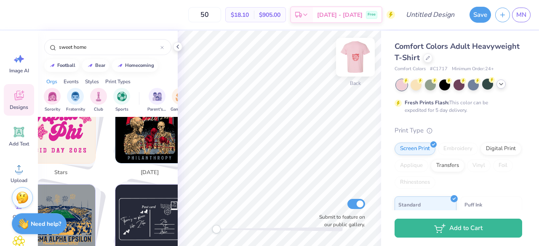
click at [363, 56] on img at bounding box center [355, 57] width 34 height 34
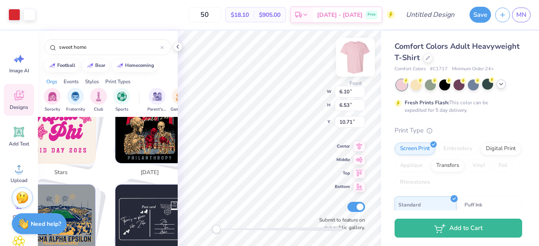
click at [349, 66] on div "Front W 6.10 6.10 " H 6.53 6.53 " Y 10.71 10.71 " Center Middle Top Bottom Subm…" at bounding box center [279, 138] width 203 height 215
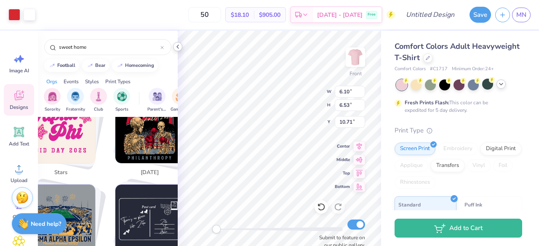
click at [177, 47] on polyline at bounding box center [178, 46] width 2 height 3
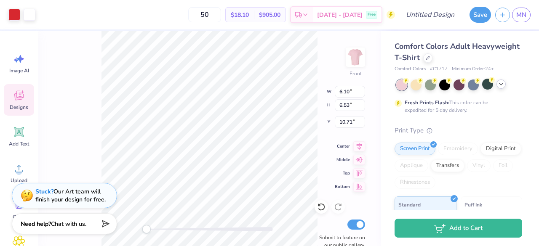
scroll to position [720, 0]
click at [90, 117] on div "Front W 6.10 6.10 " H 6.53 6.53 " Y 10.71 10.71 " Center Middle Top Bottom Subm…" at bounding box center [209, 138] width 343 height 215
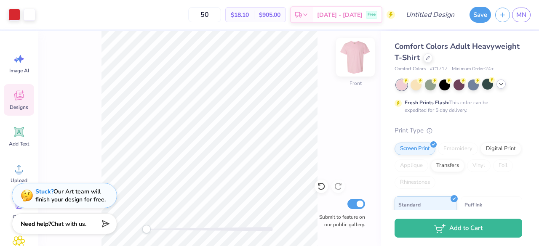
click at [360, 64] on img at bounding box center [355, 57] width 34 height 34
click at [16, 98] on icon at bounding box center [19, 96] width 8 height 7
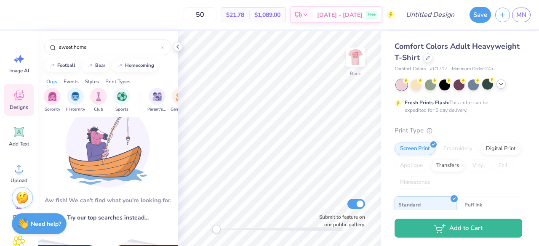
scroll to position [0, 0]
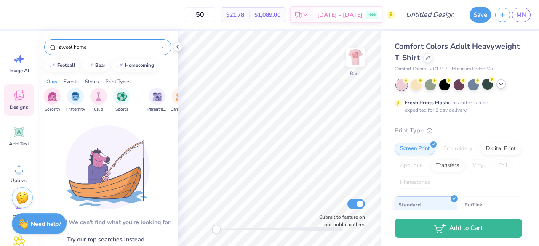
drag, startPoint x: 111, startPoint y: 49, endPoint x: 30, endPoint y: 37, distance: 81.6
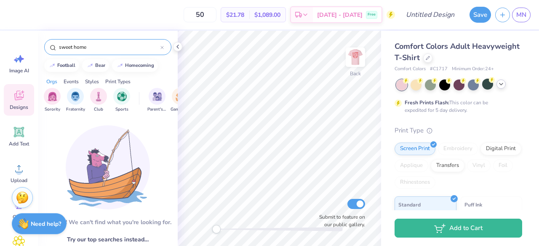
click at [30, 37] on div "50 $21.78 Per Item $1,089.00 Total Est. Delivery Sep 20 - 23 Free Design Title …" at bounding box center [269, 123] width 539 height 246
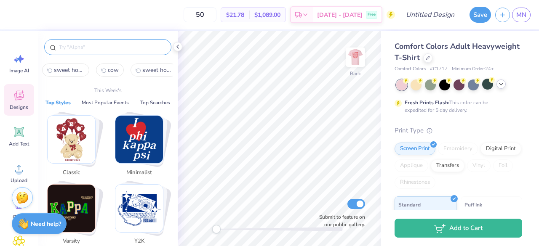
click at [83, 204] on img "Stack Card Button Varsity" at bounding box center [72, 209] width 48 height 48
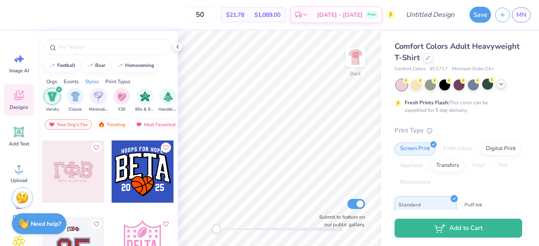
scroll to position [377, 0]
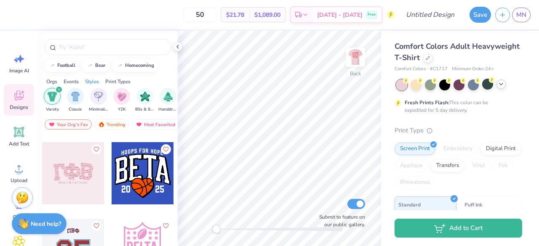
click at [66, 174] on div at bounding box center [73, 173] width 62 height 62
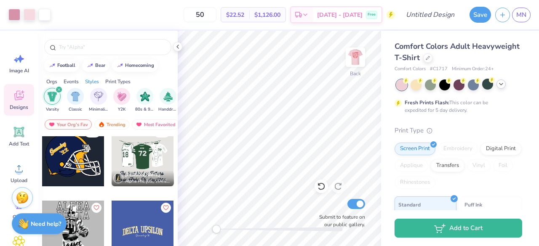
scroll to position [779, 0]
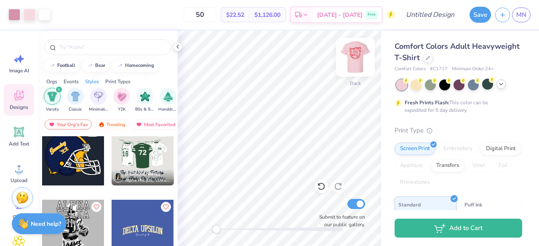
click at [355, 57] on img at bounding box center [355, 57] width 34 height 34
click at [359, 57] on img at bounding box center [355, 57] width 34 height 34
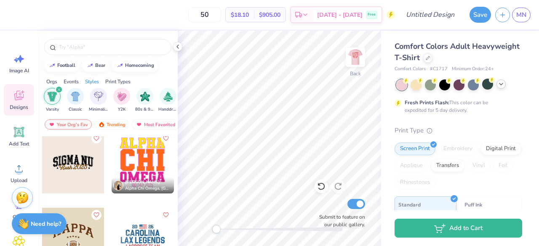
scroll to position [906, 0]
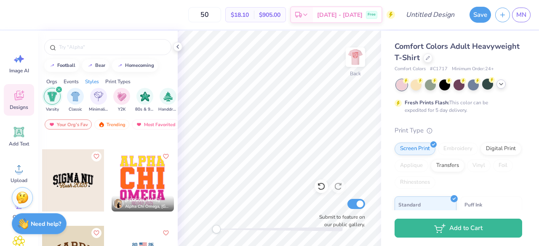
click at [53, 186] on div at bounding box center [73, 180] width 62 height 62
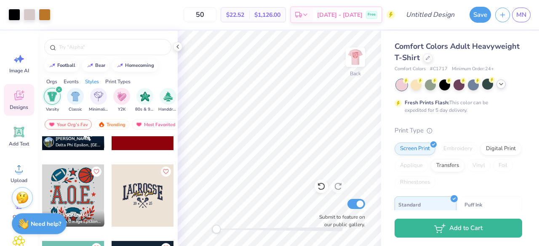
scroll to position [1122, 0]
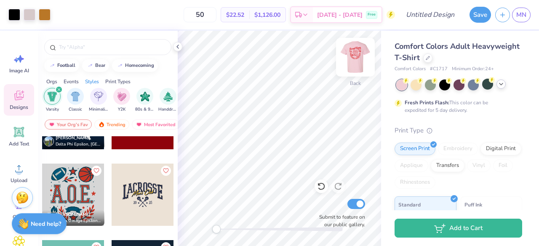
click at [359, 51] on img at bounding box center [355, 57] width 34 height 34
click at [358, 54] on img at bounding box center [355, 57] width 34 height 34
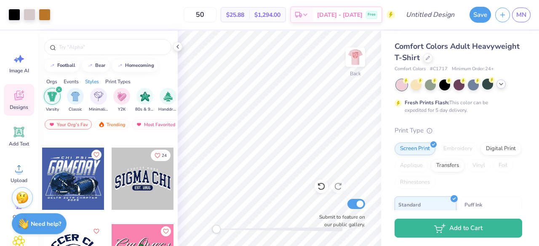
scroll to position [2057, 0]
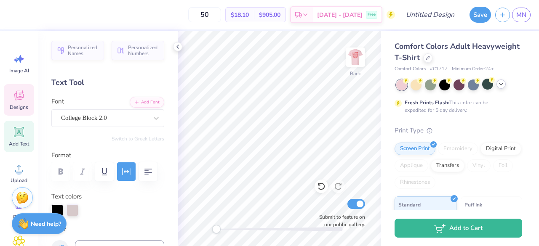
click at [21, 105] on span "Designs" at bounding box center [19, 107] width 19 height 7
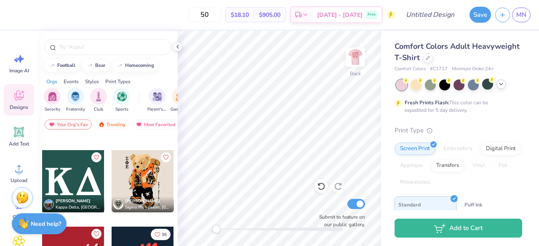
scroll to position [7412, 0]
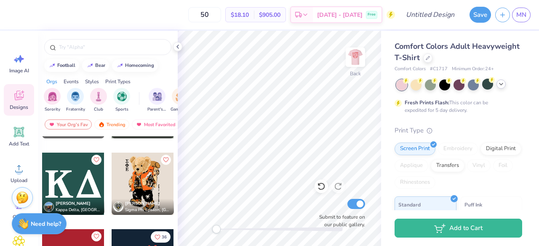
click at [81, 181] on div at bounding box center [73, 184] width 62 height 62
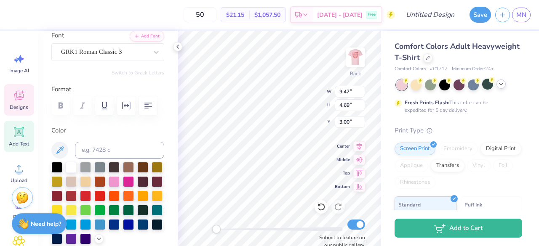
scroll to position [67, 0]
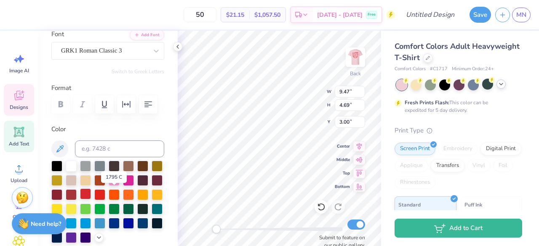
click at [91, 192] on div at bounding box center [85, 194] width 11 height 11
click at [105, 194] on div at bounding box center [99, 194] width 11 height 11
click at [134, 181] on div at bounding box center [128, 179] width 11 height 11
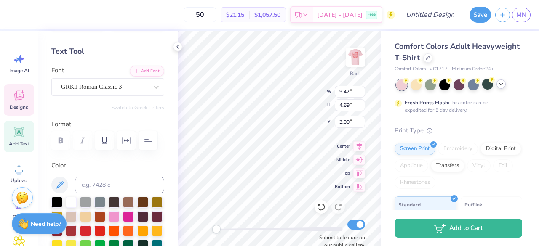
scroll to position [7, 1]
click at [21, 105] on span "Designs" at bounding box center [19, 107] width 19 height 7
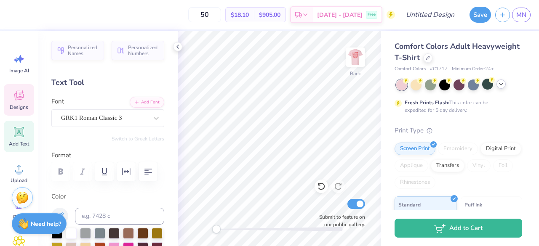
click at [16, 95] on icon at bounding box center [19, 96] width 8 height 7
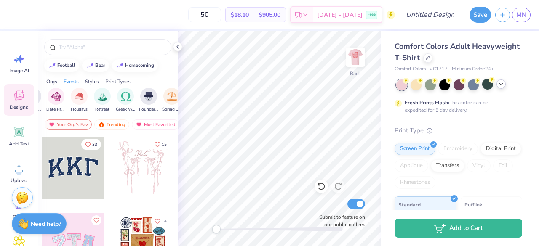
scroll to position [0, 263]
click at [125, 101] on div "filter for Greek Week" at bounding box center [125, 95] width 17 height 17
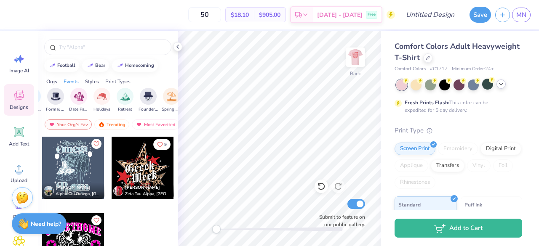
scroll to position [12, 0]
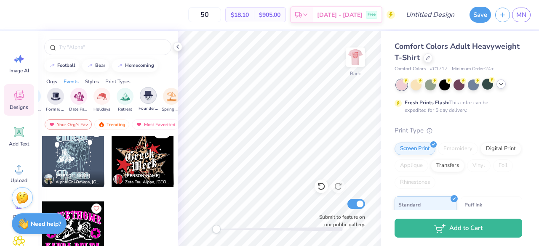
click at [154, 98] on div "filter for Founder’s Day" at bounding box center [148, 95] width 17 height 17
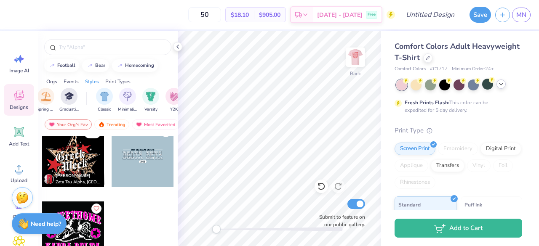
scroll to position [0, 389]
click at [129, 96] on img "filter for Minimalist" at bounding box center [126, 96] width 9 height 10
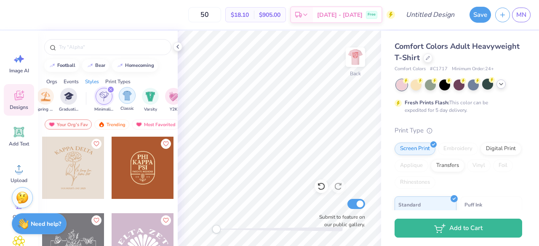
click at [124, 100] on img "filter for Classic" at bounding box center [127, 96] width 10 height 10
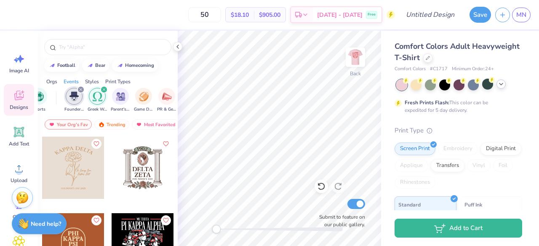
scroll to position [0, 82]
click at [105, 90] on icon "filter for Greek Week" at bounding box center [104, 89] width 3 height 3
click at [80, 89] on icon "filter for Founder’s Day" at bounding box center [81, 89] width 3 height 3
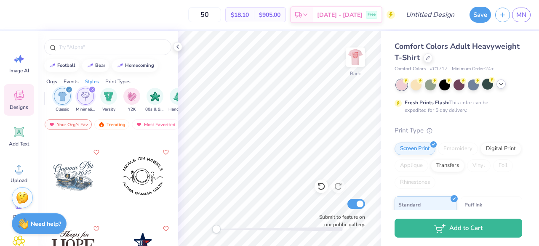
scroll to position [2596, 0]
click at [112, 106] on span "Varsity" at bounding box center [108, 109] width 13 height 6
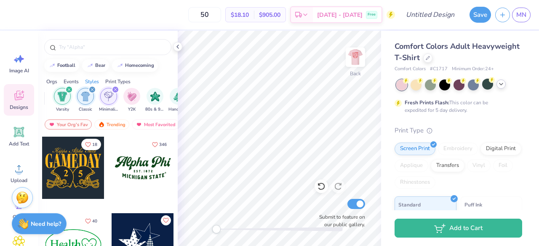
scroll to position [306, 0]
click at [138, 172] on div at bounding box center [143, 168] width 62 height 62
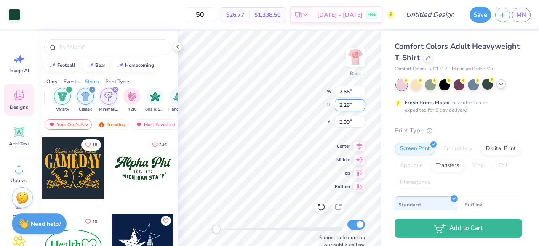
click at [283, 109] on div "Back W 7.66 7.66 " H 3.26 3.26 " Y 3.00 3.00 " Center Middle Top Bottom Submit …" at bounding box center [279, 138] width 203 height 215
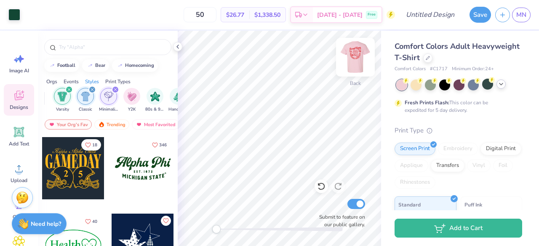
click at [358, 59] on img at bounding box center [355, 57] width 34 height 34
click at [358, 59] on div at bounding box center [354, 57] width 19 height 19
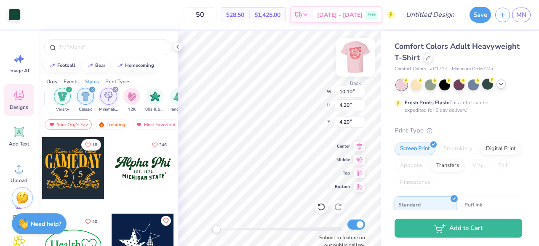
click at [355, 59] on img at bounding box center [355, 57] width 34 height 34
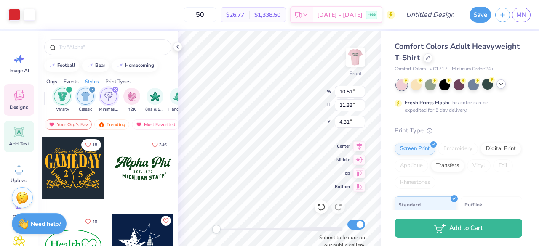
click at [14, 133] on icon at bounding box center [19, 132] width 13 height 13
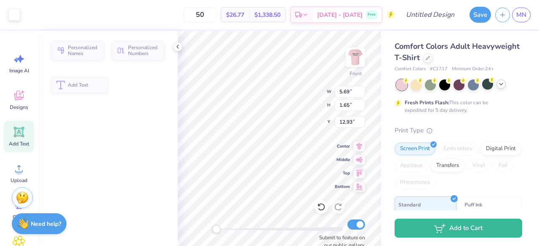
type input "5.69"
type input "1.65"
type input "12.93"
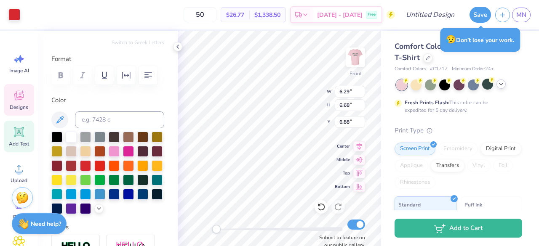
scroll to position [96, 0]
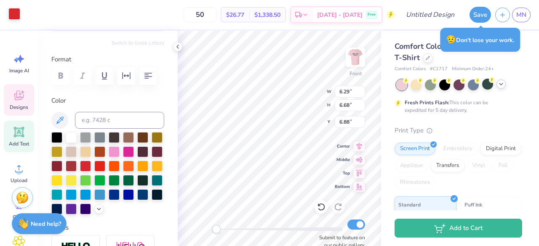
click at [13, 19] on div at bounding box center [14, 14] width 12 height 12
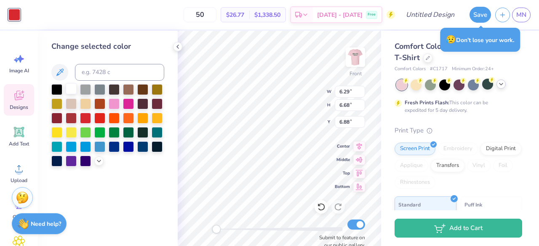
click at [70, 92] on div at bounding box center [71, 88] width 11 height 11
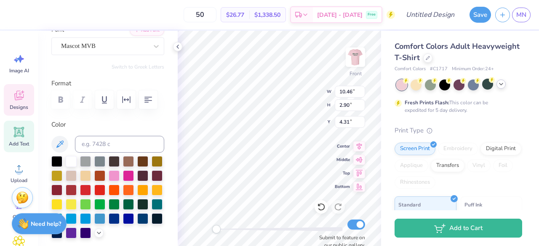
scroll to position [74, 0]
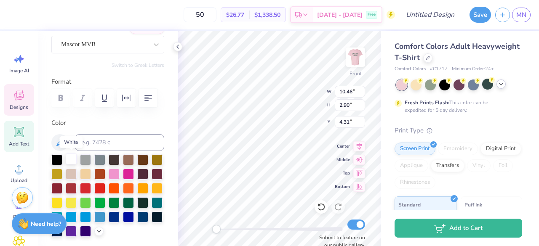
click at [68, 159] on div at bounding box center [71, 159] width 11 height 11
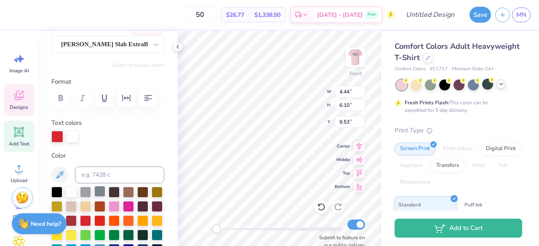
type input "4.44"
type input "6.10"
type input "9.53"
click at [74, 136] on div at bounding box center [72, 136] width 12 height 12
click at [71, 188] on div at bounding box center [71, 191] width 11 height 11
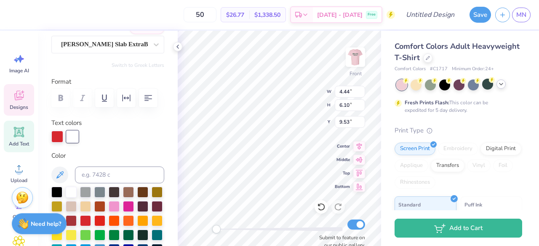
type input "4.66"
type input "5.88"
type input "9.73"
click at [73, 138] on div at bounding box center [72, 136] width 12 height 12
type input "0.94"
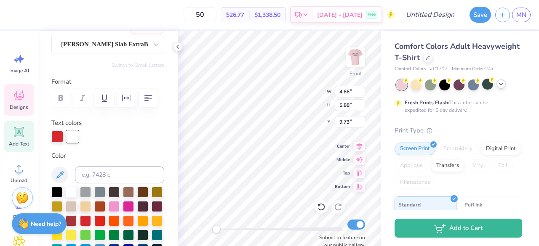
type input "1.49"
type input "7.97"
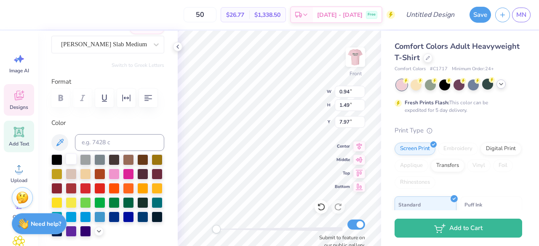
click at [72, 159] on div at bounding box center [71, 159] width 11 height 11
type input "1.00"
type input "1.47"
type input "7.68"
click at [69, 159] on div at bounding box center [71, 159] width 11 height 11
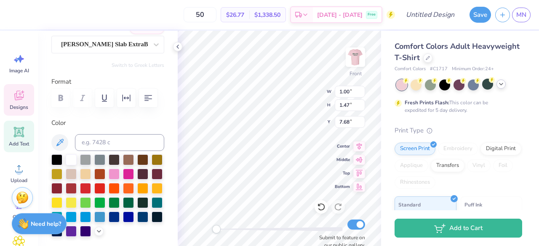
type input "3.04"
type input "0.95"
type input "6.06"
click at [74, 158] on div at bounding box center [71, 159] width 11 height 11
type input "1.04"
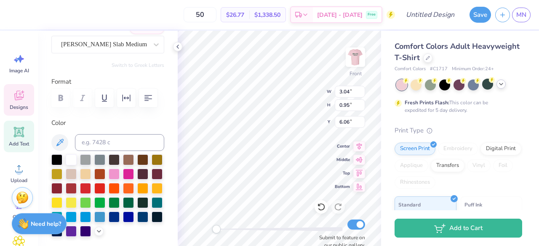
type input "1.47"
type input "7.70"
click at [73, 158] on div at bounding box center [71, 159] width 11 height 11
type input "1.00"
type input "7.39"
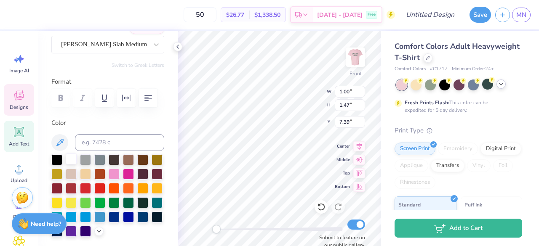
click at [69, 155] on div at bounding box center [71, 159] width 11 height 11
type input "6.29"
type input "6.68"
type input "6.88"
click at [70, 158] on div at bounding box center [71, 159] width 11 height 11
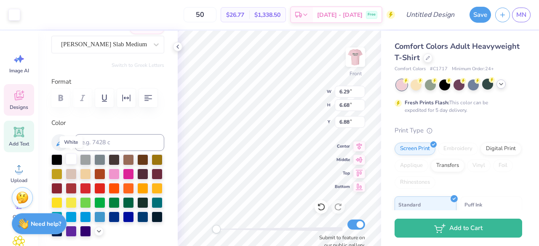
click at [70, 158] on div at bounding box center [71, 159] width 11 height 11
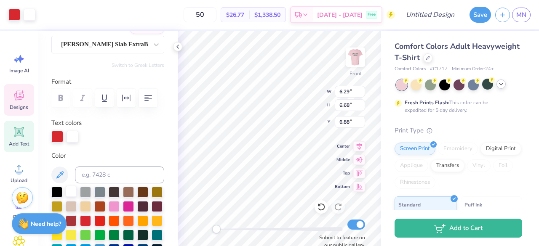
type input "4.66"
type input "5.88"
type input "9.73"
click at [70, 137] on div at bounding box center [72, 136] width 12 height 12
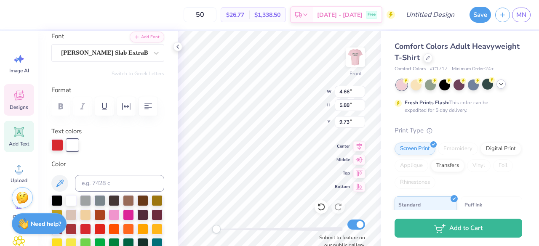
scroll to position [0, 0]
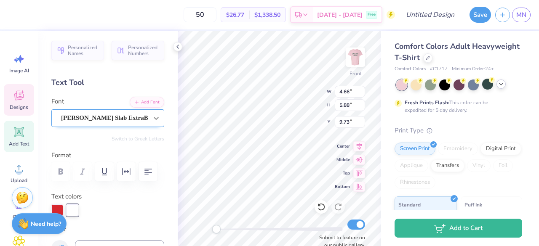
click at [152, 119] on icon at bounding box center [156, 118] width 8 height 8
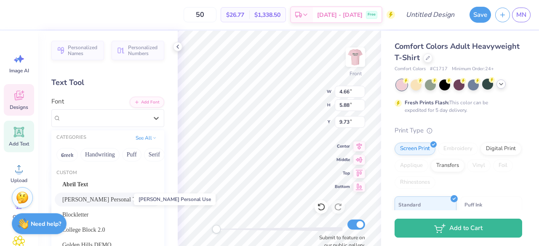
click at [115, 201] on span "Alexandra Personal Use" at bounding box center [101, 199] width 79 height 9
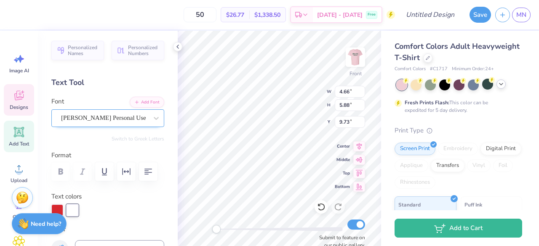
click at [138, 115] on div "Alexandra Personal Use" at bounding box center [104, 118] width 88 height 13
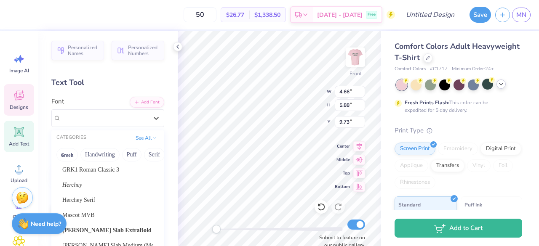
scroll to position [87, 0]
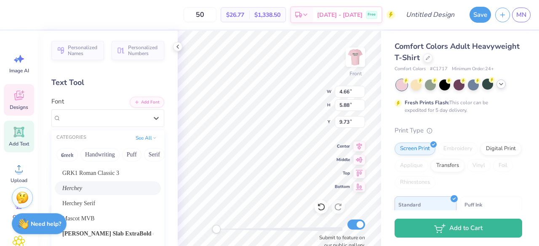
click at [96, 191] on div "Herchey" at bounding box center [107, 188] width 91 height 9
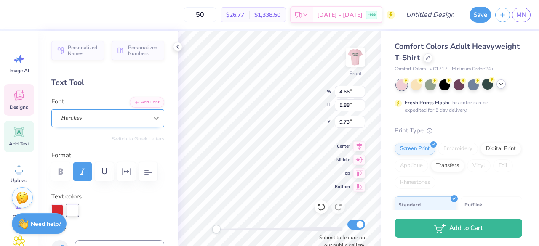
click at [149, 122] on div at bounding box center [156, 118] width 15 height 15
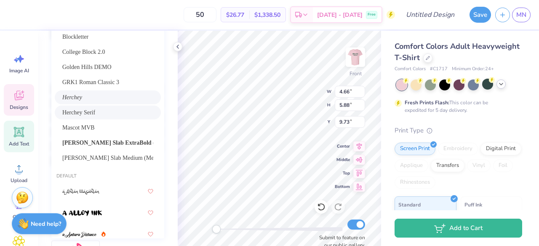
scroll to position [3, 0]
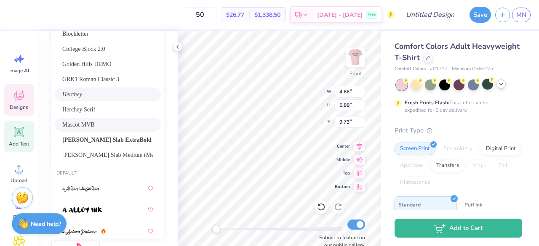
click at [72, 122] on span "Mascot MVB" at bounding box center [78, 124] width 32 height 9
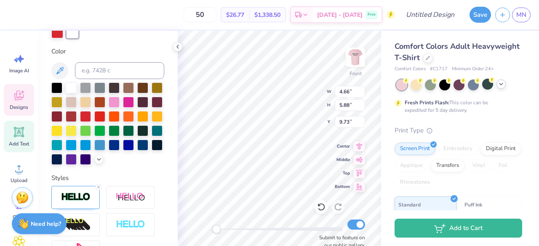
click at [141, 50] on label "Color" at bounding box center [107, 52] width 113 height 10
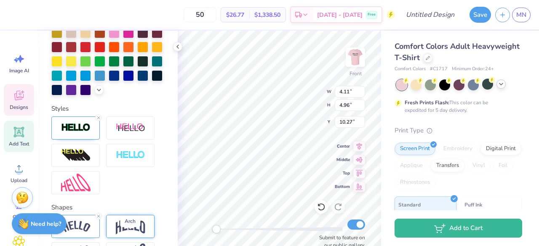
scroll to position [247, 0]
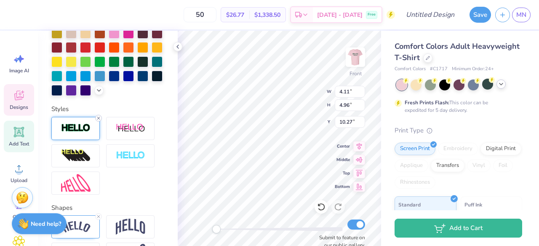
click at [97, 121] on icon at bounding box center [98, 118] width 5 height 5
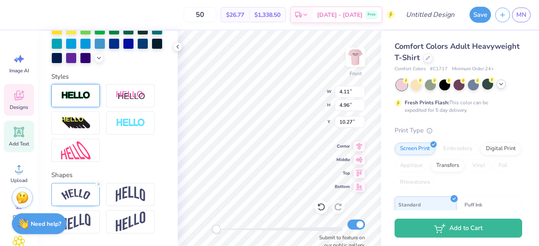
scroll to position [215, 0]
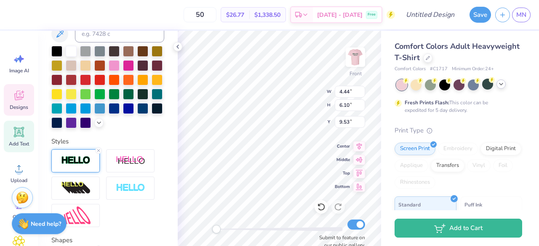
type input "4.44"
type input "6.10"
type input "9.53"
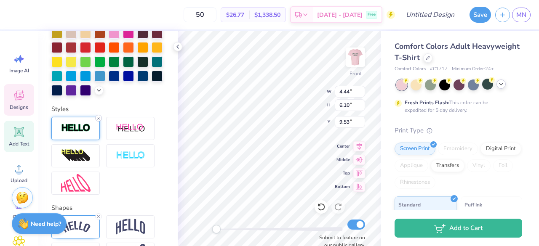
click at [98, 119] on line at bounding box center [98, 118] width 3 height 3
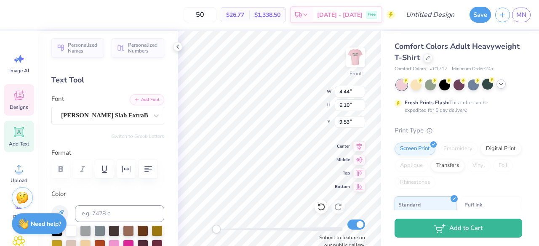
scroll to position [3, 0]
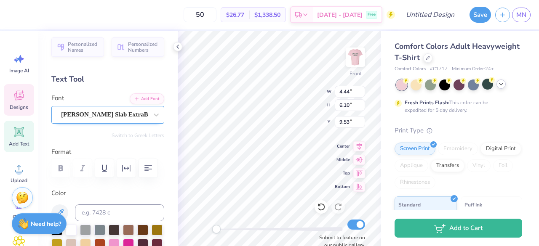
click at [132, 115] on div "[PERSON_NAME] Slab ExtraBold (ExtraBold)" at bounding box center [104, 114] width 88 height 13
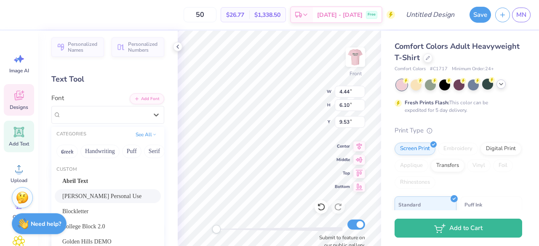
click at [107, 194] on span "Alexandra Personal Use" at bounding box center [101, 196] width 79 height 9
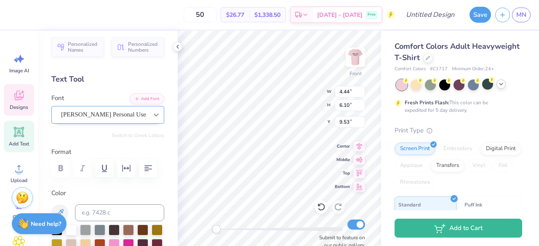
click at [152, 117] on icon at bounding box center [156, 115] width 8 height 8
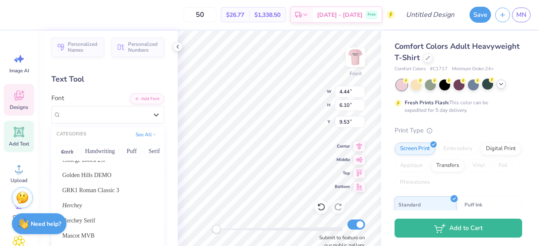
scroll to position [67, 0]
click at [105, 174] on span "Golden Hills DEMO" at bounding box center [86, 174] width 49 height 9
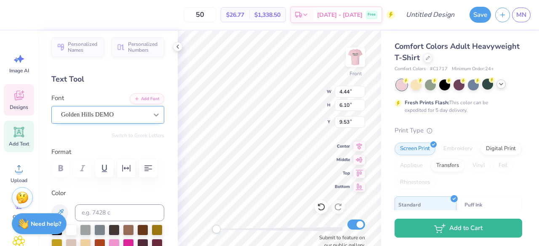
click at [152, 112] on icon at bounding box center [156, 115] width 8 height 8
click at [149, 112] on div at bounding box center [156, 114] width 15 height 15
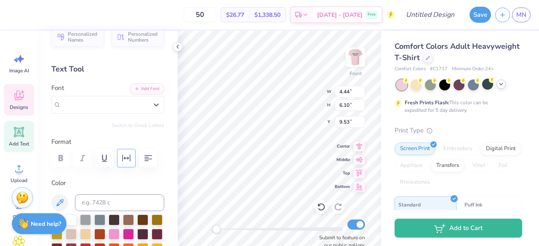
scroll to position [0, 0]
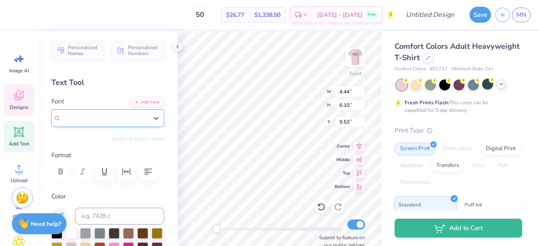
click at [141, 119] on div "Golden Hills DEMO" at bounding box center [104, 118] width 88 height 13
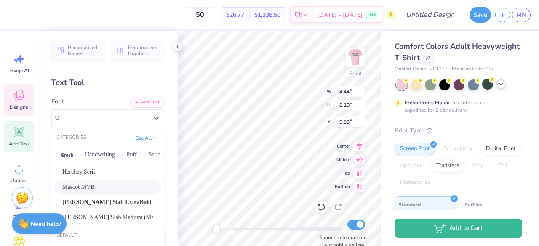
scroll to position [121, 0]
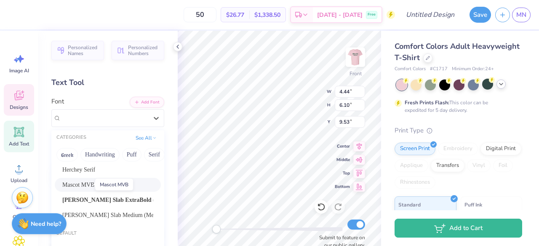
click at [77, 185] on span "Mascot MVB" at bounding box center [78, 185] width 32 height 9
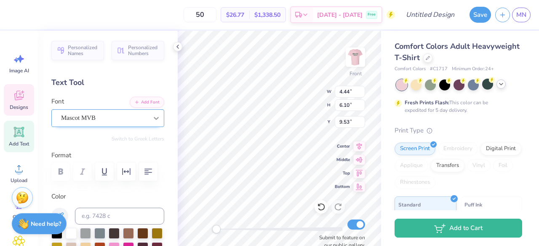
click at [152, 116] on icon at bounding box center [156, 118] width 8 height 8
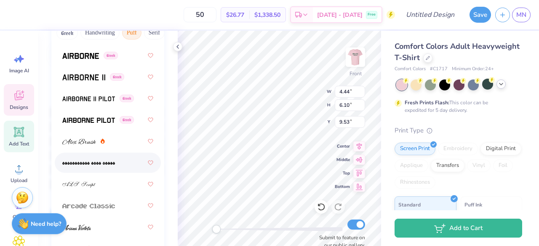
scroll to position [385, 0]
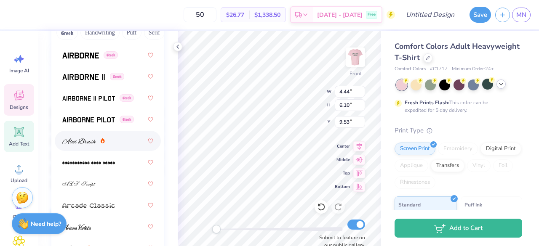
click at [80, 143] on img at bounding box center [79, 141] width 34 height 6
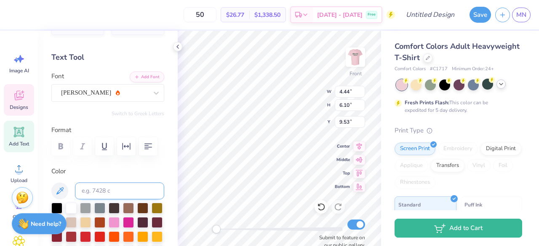
scroll to position [25, 0]
click at [156, 92] on div at bounding box center [156, 93] width 15 height 15
type input "3.89"
type input "4.74"
type input "10.38"
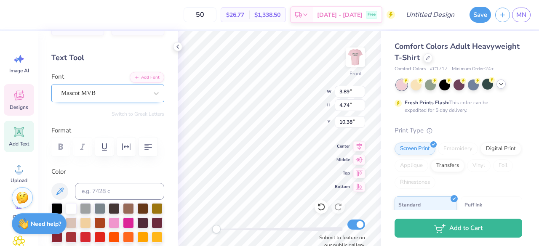
click at [140, 90] on div "Mascot MVB" at bounding box center [104, 93] width 88 height 13
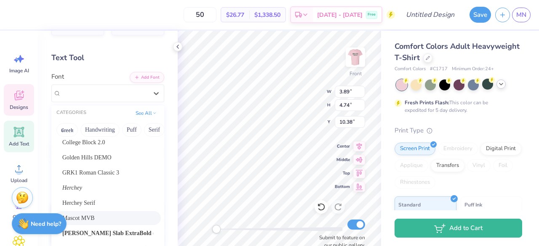
scroll to position [81, 0]
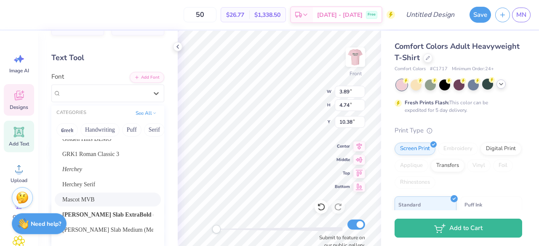
click at [127, 200] on div "Mascot MVB" at bounding box center [107, 199] width 91 height 9
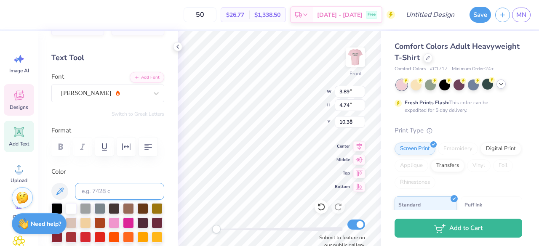
type input "5.05"
type input "6.94"
type input "9.16"
click at [103, 96] on div "Alex Brush" at bounding box center [104, 93] width 88 height 13
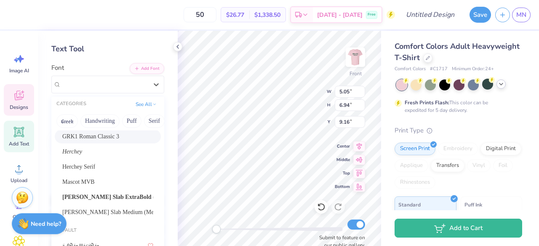
scroll to position [38, 0]
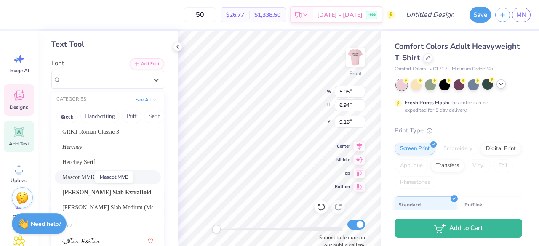
click at [73, 177] on span "Mascot MVB" at bounding box center [78, 177] width 32 height 9
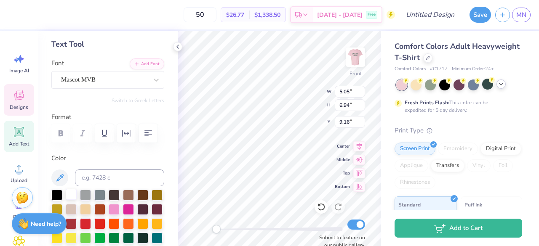
click at [73, 193] on div at bounding box center [71, 194] width 11 height 11
type input "3.89"
type input "4.74"
type input "10.38"
click at [70, 193] on div at bounding box center [71, 194] width 11 height 11
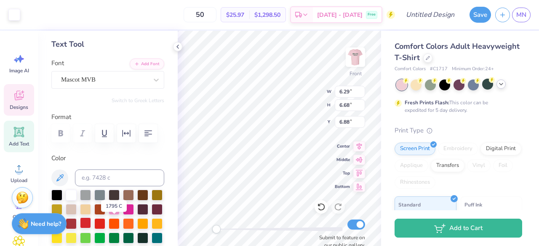
click at [91, 224] on div at bounding box center [85, 223] width 11 height 11
click at [119, 210] on div at bounding box center [114, 208] width 11 height 11
click at [134, 208] on div at bounding box center [128, 208] width 11 height 11
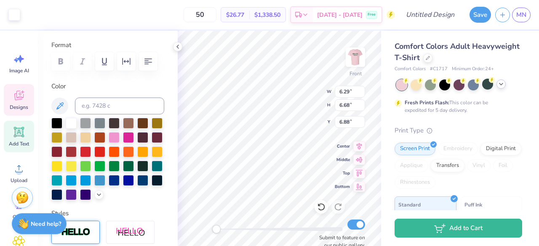
scroll to position [114, 0]
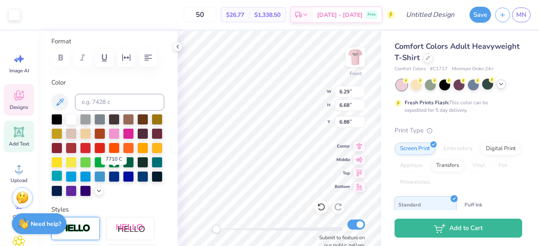
click at [62, 176] on div at bounding box center [56, 175] width 11 height 11
click at [91, 147] on div at bounding box center [85, 147] width 11 height 11
click at [105, 147] on div at bounding box center [99, 147] width 11 height 11
click at [62, 145] on div at bounding box center [56, 147] width 11 height 11
type input "3.89"
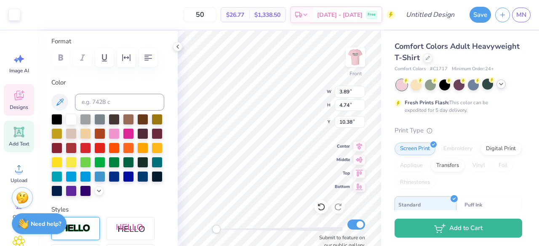
type input "4.74"
type input "10.38"
click at [151, 138] on div at bounding box center [156, 132] width 11 height 11
type input "10.46"
type input "2.90"
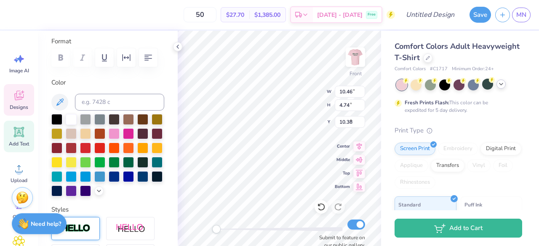
type input "4.31"
type input "6.29"
type input "6.68"
type input "6.88"
click at [77, 146] on div at bounding box center [71, 147] width 11 height 11
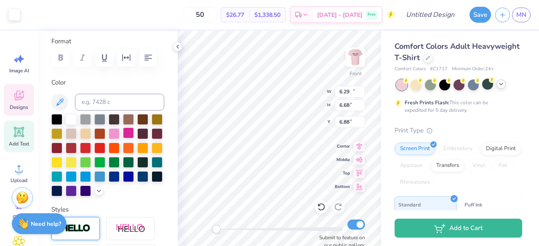
type input "10.46"
type input "2.90"
type input "4.31"
click at [77, 148] on div at bounding box center [71, 147] width 11 height 11
type input "6.29"
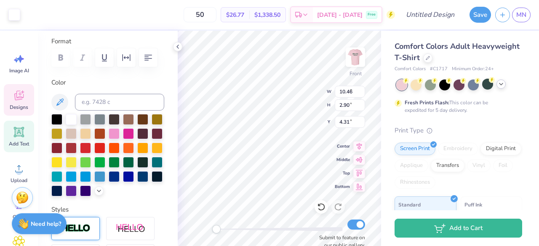
type input "6.68"
type input "6.88"
click at [77, 148] on div at bounding box center [71, 147] width 11 height 11
click at [77, 149] on div at bounding box center [71, 147] width 11 height 11
type input "1.00"
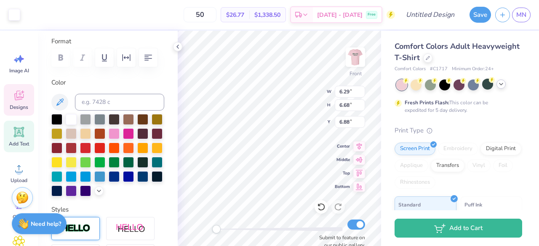
type input "1.47"
type input "7.68"
click at [77, 146] on div at bounding box center [71, 147] width 11 height 11
type input "0.94"
type input "1.49"
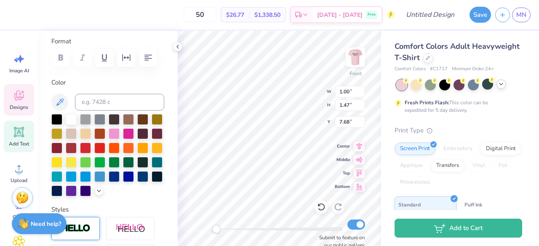
type input "7.97"
click at [62, 148] on div at bounding box center [56, 147] width 11 height 11
click at [304, 104] on div "Front W 0.94 0.94 " H 1.49 1.49 " Y 7.97 7.97 " Center Middle Top Bottom Submit…" at bounding box center [279, 138] width 203 height 215
click at [77, 147] on div at bounding box center [71, 147] width 11 height 11
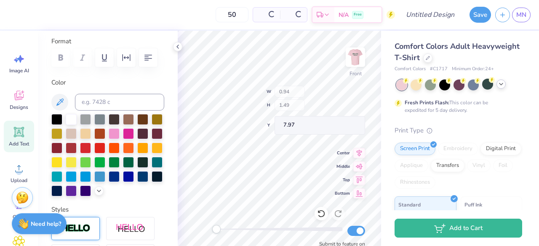
click at [307, 104] on div "Front W 0.94 H 1.49 Y 7.97 Center Middle Top Bottom Submit to feature on our pu…" at bounding box center [279, 138] width 203 height 215
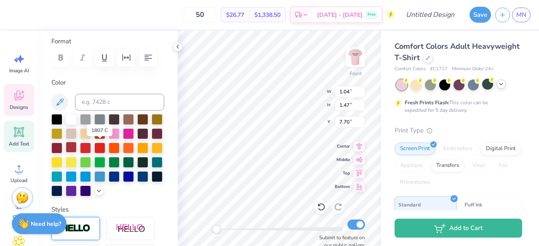
click at [77, 149] on div at bounding box center [71, 147] width 11 height 11
type input "1.00"
type input "7.39"
click at [77, 146] on div at bounding box center [71, 147] width 11 height 11
click at [77, 151] on div at bounding box center [71, 147] width 11 height 11
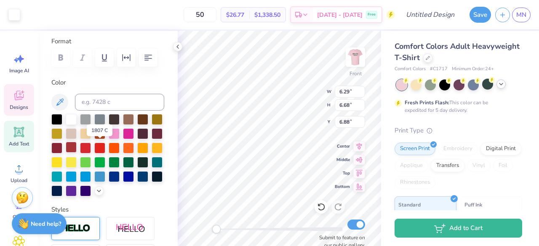
click at [77, 146] on div at bounding box center [71, 147] width 11 height 11
click at [353, 52] on img at bounding box center [355, 57] width 34 height 34
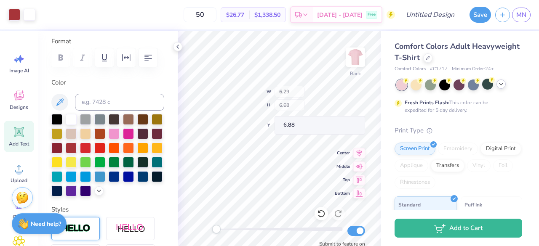
type input "6.19"
type input "6.57"
type input "4.46"
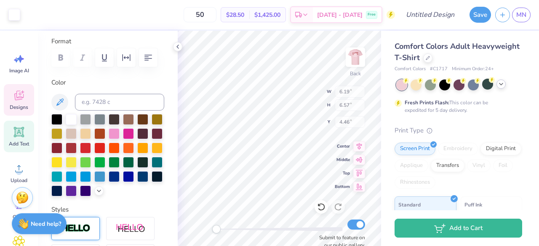
type input "10.10"
type input "4.30"
type input "4.20"
type textarea "A"
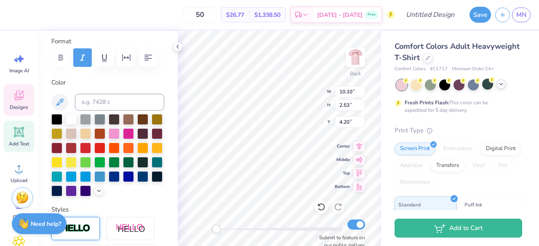
scroll to position [7, 2]
type textarea "Sigma Alpha"
click at [62, 146] on div at bounding box center [56, 147] width 11 height 11
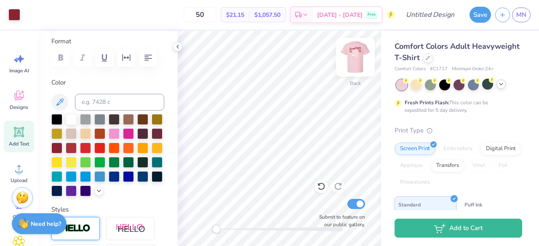
click at [356, 60] on img at bounding box center [355, 57] width 34 height 34
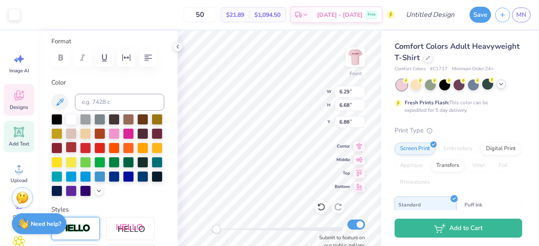
click at [77, 146] on div at bounding box center [71, 147] width 11 height 11
click at [77, 147] on div at bounding box center [71, 147] width 11 height 11
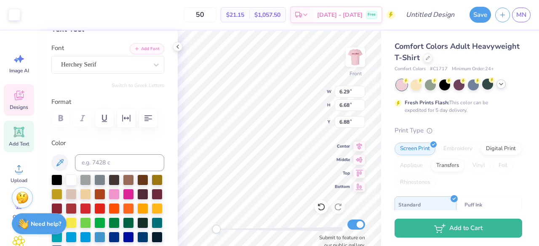
scroll to position [0, 0]
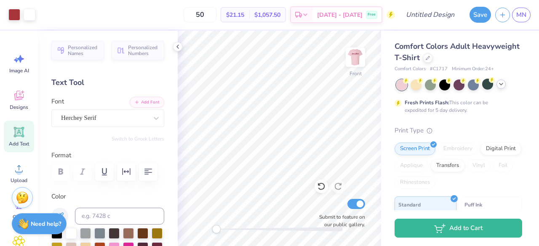
click at [357, 60] on img at bounding box center [355, 57] width 17 height 17
click at [349, 57] on img at bounding box center [355, 57] width 34 height 34
drag, startPoint x: 216, startPoint y: 233, endPoint x: 221, endPoint y: 226, distance: 8.2
click at [221, 226] on div "Accessibility label" at bounding box center [221, 229] width 8 height 8
click at [219, 233] on div "Front Submit to feature on our public gallery." at bounding box center [279, 138] width 203 height 215
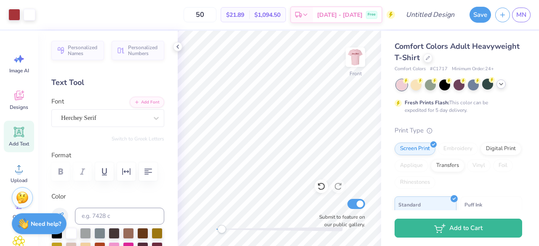
drag, startPoint x: 240, startPoint y: 229, endPoint x: 220, endPoint y: 229, distance: 19.8
click at [220, 229] on div "Accessibility label" at bounding box center [221, 229] width 8 height 8
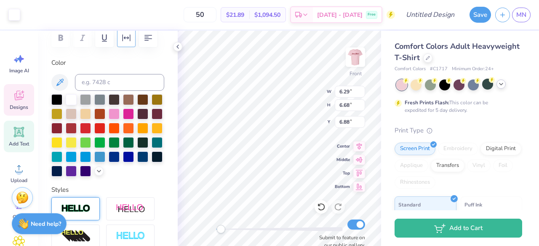
scroll to position [138, 0]
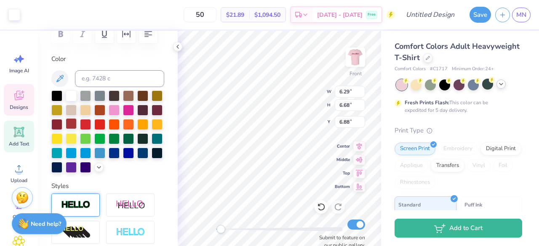
click at [77, 125] on div at bounding box center [71, 123] width 11 height 11
click at [77, 122] on div at bounding box center [71, 123] width 11 height 11
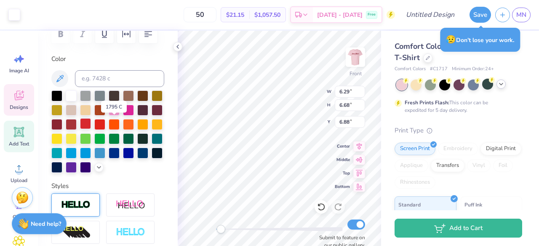
click at [91, 125] on div at bounding box center [85, 123] width 11 height 11
click at [77, 123] on div at bounding box center [71, 123] width 11 height 11
click at [62, 123] on div at bounding box center [56, 123] width 11 height 11
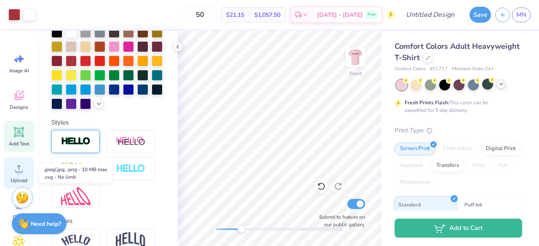
scroll to position [76, 0]
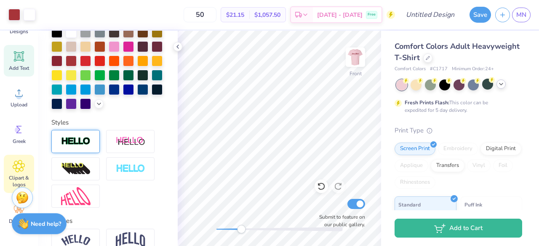
click at [21, 173] on div "Clipart & logos" at bounding box center [19, 174] width 30 height 38
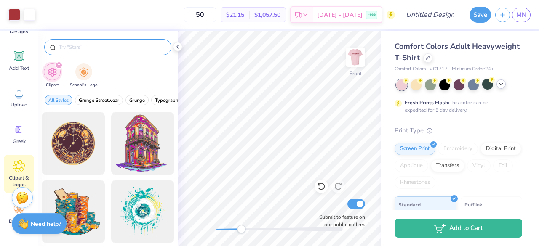
click at [76, 50] on input "text" at bounding box center [112, 47] width 108 height 8
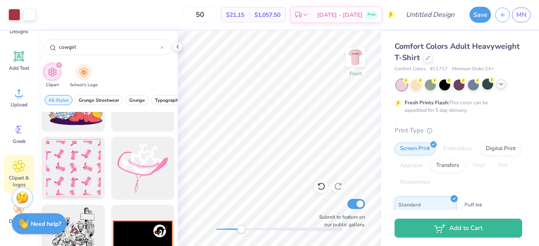
scroll to position [615, 0]
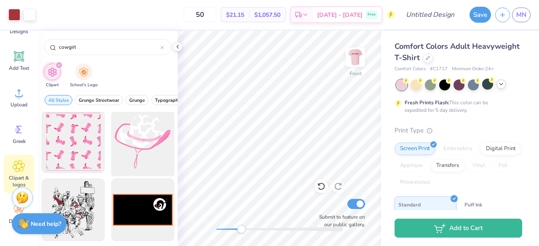
type input "cowgirl"
click at [133, 130] on div at bounding box center [142, 141] width 69 height 69
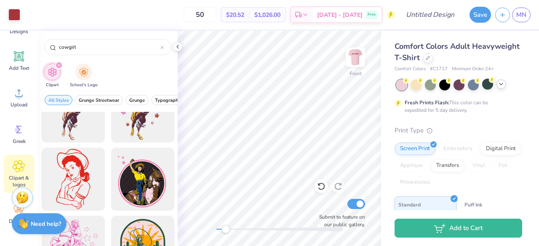
scroll to position [34, 0]
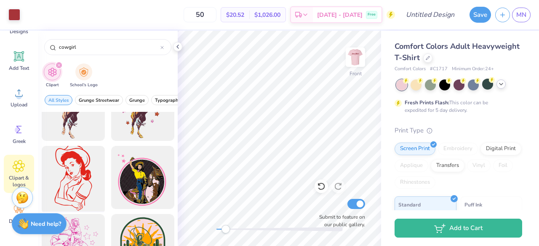
click at [67, 179] on div at bounding box center [72, 177] width 69 height 69
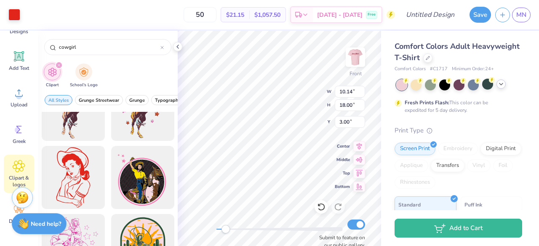
click at [256, 226] on div "Front W 10.14 10.14 " H 18.00 18.00 " Y 3.00 3.00 " Center Middle Top Bottom Su…" at bounding box center [279, 138] width 203 height 215
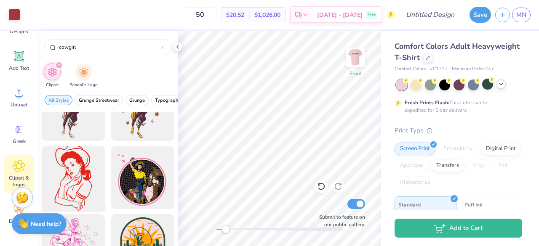
scroll to position [0, 0]
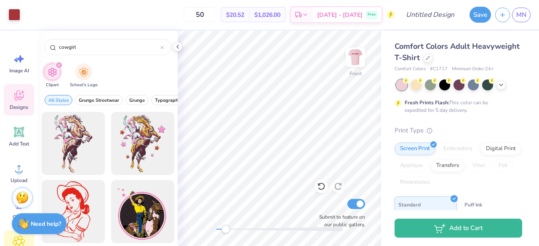
click at [22, 96] on icon at bounding box center [19, 95] width 13 height 13
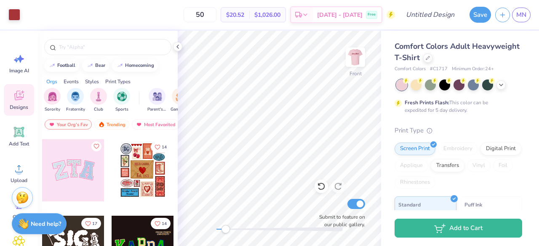
scroll to position [73, 0]
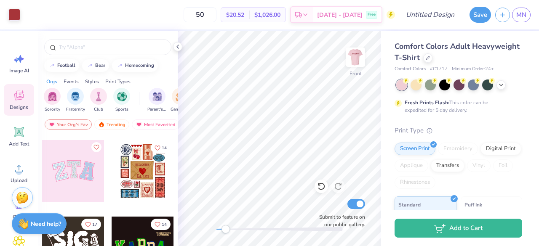
click at [135, 178] on div at bounding box center [143, 171] width 62 height 62
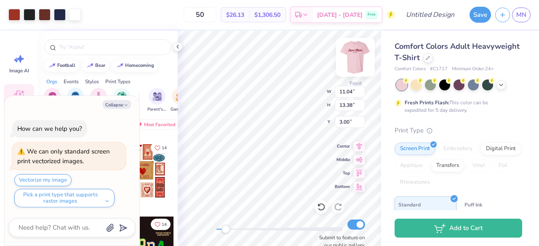
click at [356, 60] on img at bounding box center [355, 57] width 34 height 34
type textarea "x"
type input "10.86"
type input "13.16"
type input "3.66"
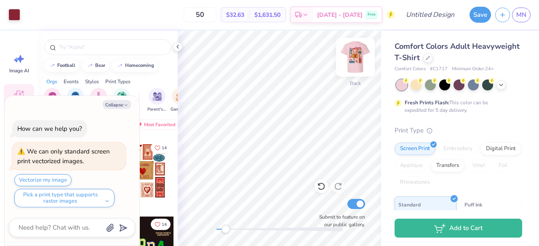
click at [358, 57] on img at bounding box center [355, 57] width 34 height 34
click at [124, 107] on icon "button" at bounding box center [125, 105] width 5 height 5
type textarea "x"
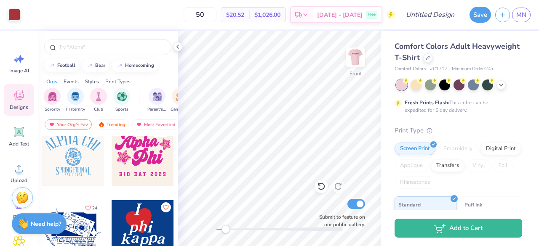
scroll to position [405, 0]
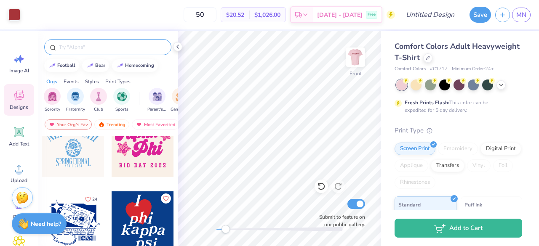
click at [100, 53] on div at bounding box center [107, 47] width 127 height 16
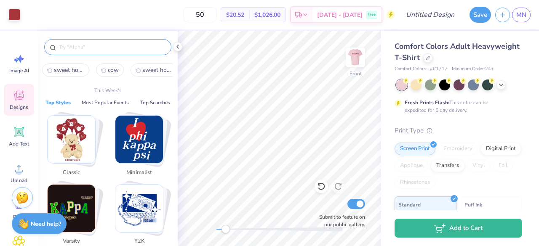
click at [101, 49] on input "text" at bounding box center [112, 47] width 108 height 8
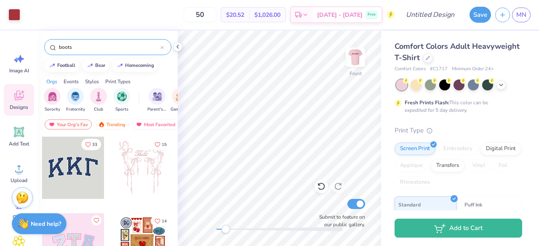
type input "boots"
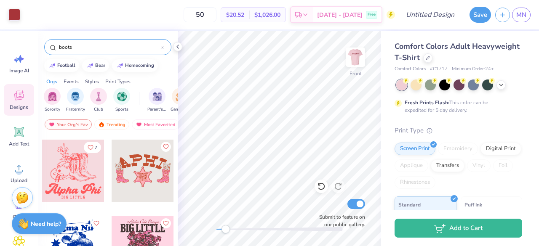
scroll to position [457, 0]
click at [70, 177] on div at bounding box center [73, 170] width 62 height 62
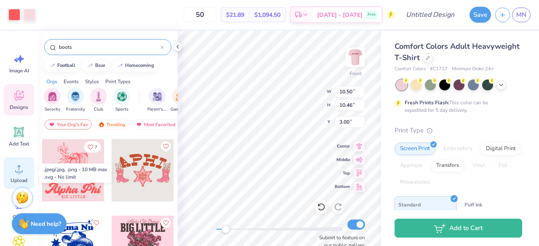
click at [14, 170] on icon at bounding box center [19, 168] width 13 height 13
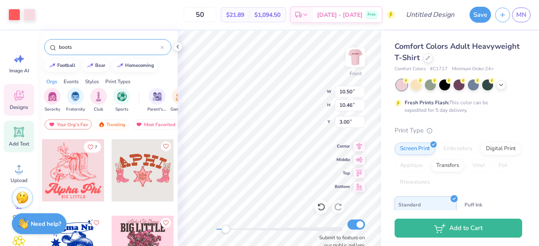
click at [18, 138] on icon at bounding box center [19, 132] width 13 height 13
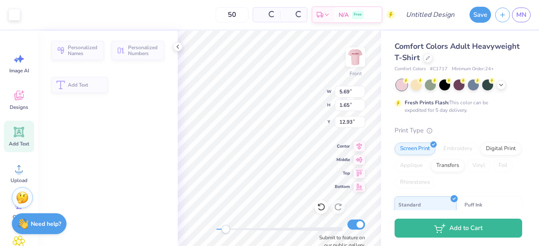
type input "5.69"
type input "1.65"
type input "12.93"
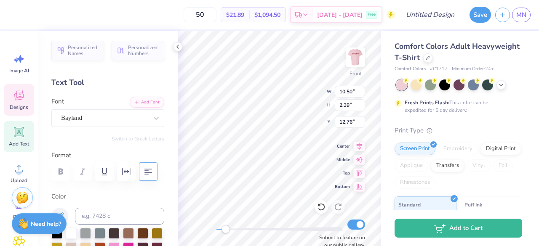
type input "4.89"
type input "5.22"
type input "7.20"
type input "2.33"
type input "4.57"
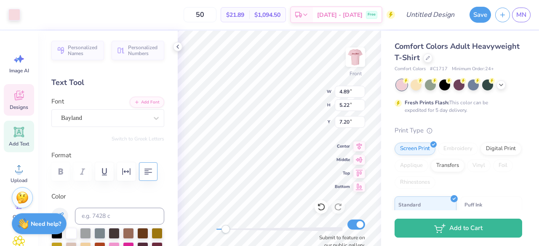
type input "5.23"
type textarea "P"
type textarea "Sigma Alpha"
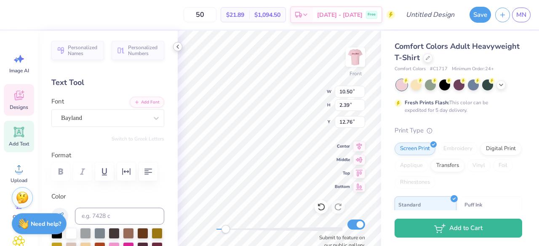
click at [178, 49] on icon at bounding box center [177, 46] width 7 height 7
type textarea "B"
type textarea "Recruitment"
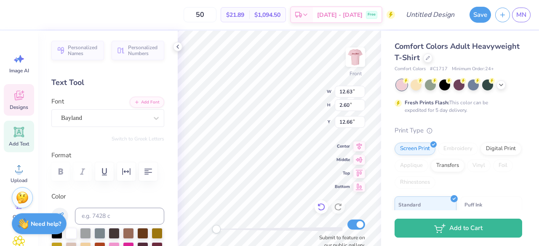
type input "12.63"
type input "2.60"
type input "12.66"
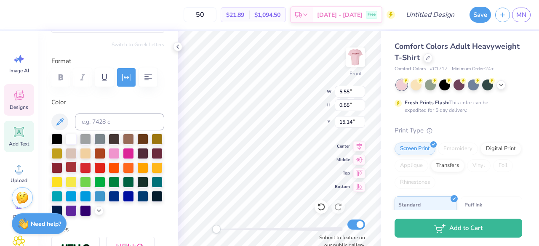
click at [77, 165] on div at bounding box center [71, 167] width 11 height 11
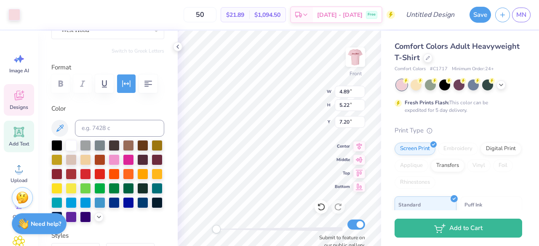
scroll to position [88, 0]
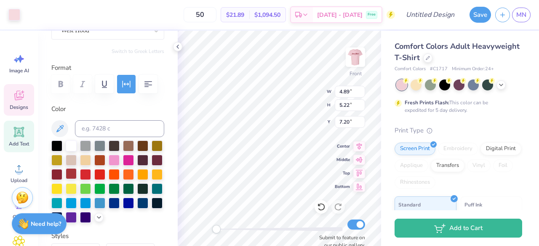
click at [77, 175] on div at bounding box center [71, 173] width 11 height 11
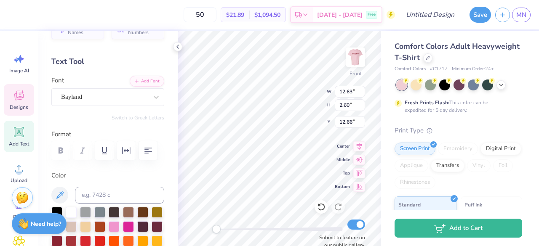
scroll to position [0, 0]
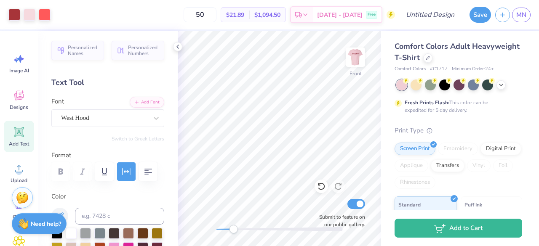
drag, startPoint x: 215, startPoint y: 231, endPoint x: 233, endPoint y: 229, distance: 18.1
click at [233, 229] on div "Accessibility label" at bounding box center [233, 229] width 8 height 8
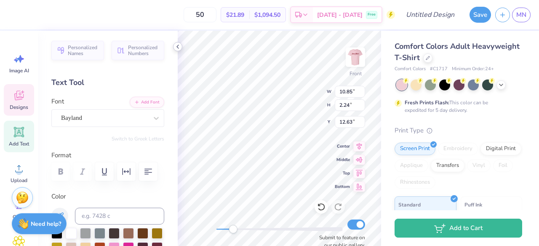
click at [177, 44] on icon at bounding box center [177, 46] width 7 height 7
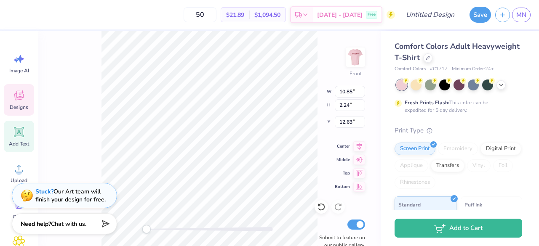
click at [90, 158] on div "Front W 10.85 10.85 " H 2.24 2.24 " Y 12.63 12.63 " Center Middle Top Bottom Su…" at bounding box center [209, 138] width 343 height 215
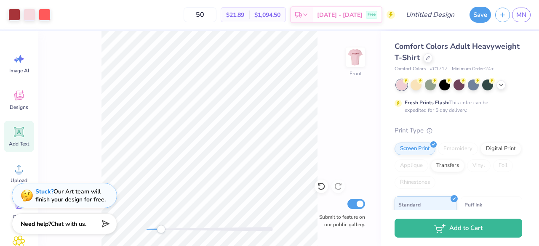
click at [161, 218] on div "Front Submit to feature on our public gallery." at bounding box center [209, 138] width 343 height 215
drag, startPoint x: 162, startPoint y: 231, endPoint x: 152, endPoint y: 228, distance: 10.0
click at [152, 228] on div "Accessibility label" at bounding box center [152, 229] width 8 height 8
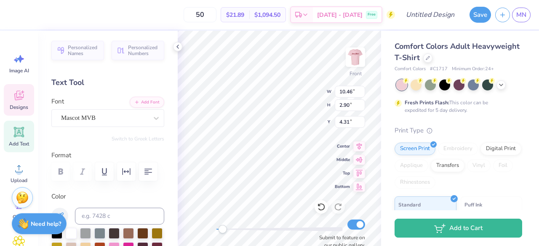
type input "10.46"
type input "2.90"
type input "4.31"
type input "3.04"
type input "0.95"
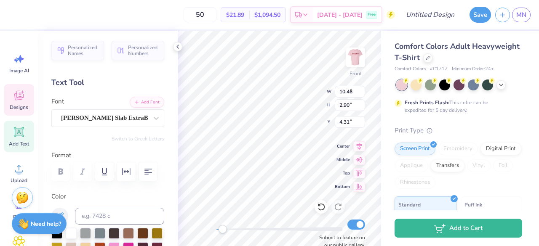
type input "6.06"
type textarea "B"
type textarea "S"
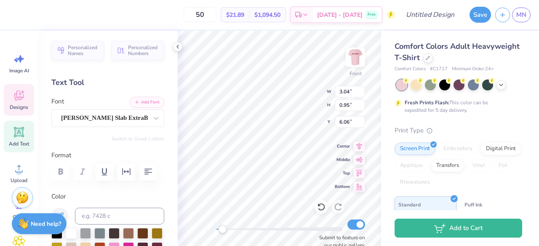
scroll to position [6, 3]
type textarea "R"
type textarea "BID DAY"
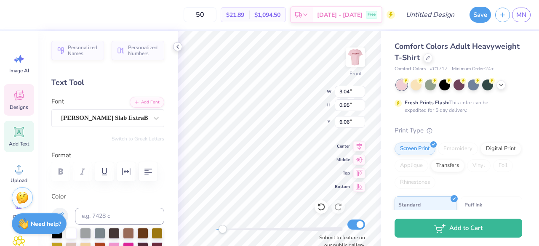
click at [179, 47] on icon at bounding box center [177, 46] width 7 height 7
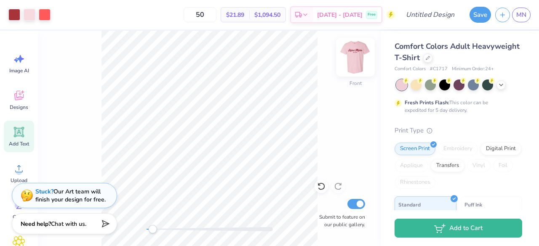
click at [353, 66] on img at bounding box center [355, 57] width 34 height 34
click at [352, 56] on img at bounding box center [355, 57] width 34 height 34
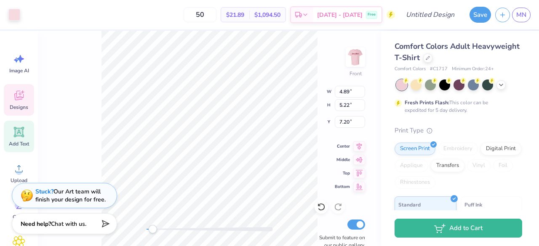
click at [24, 90] on icon at bounding box center [19, 95] width 13 height 13
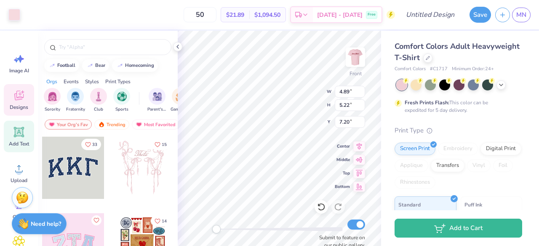
click at [21, 136] on icon at bounding box center [19, 132] width 13 height 13
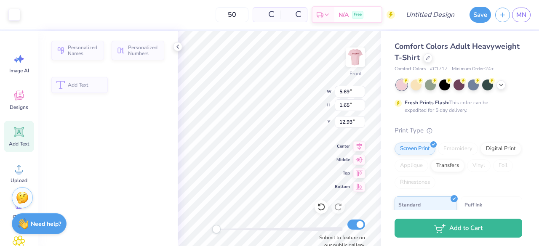
type input "5.69"
type input "1.65"
type input "12.93"
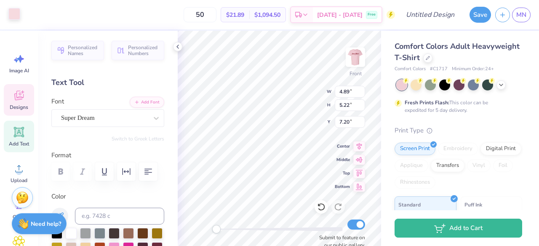
click at [15, 13] on div at bounding box center [14, 14] width 12 height 12
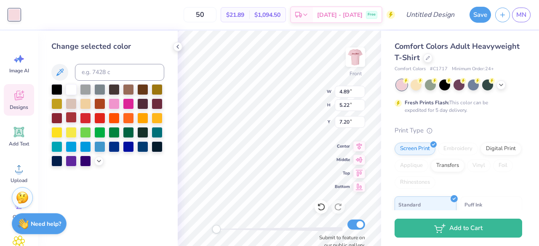
click at [70, 119] on div at bounding box center [71, 117] width 11 height 11
click at [60, 117] on div at bounding box center [56, 117] width 11 height 11
click at [69, 117] on div at bounding box center [71, 117] width 11 height 11
click at [178, 48] on icon at bounding box center [177, 46] width 7 height 7
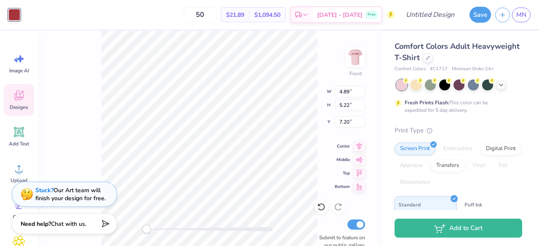
click at [87, 188] on div "Stuck? Our Art team will finish your design for free." at bounding box center [70, 194] width 70 height 16
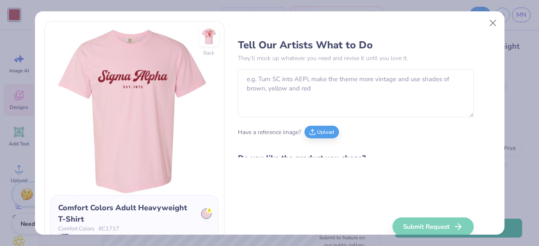
scroll to position [31, 0]
